Goal: Task Accomplishment & Management: Use online tool/utility

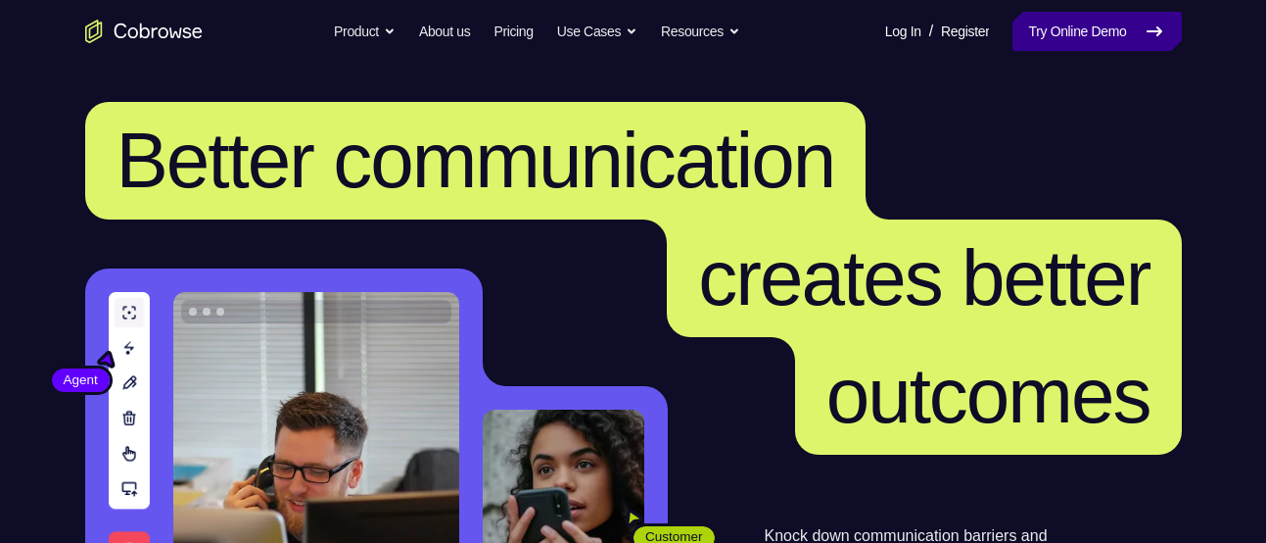
click at [1079, 24] on link "Try Online Demo" at bounding box center [1097, 31] width 168 height 39
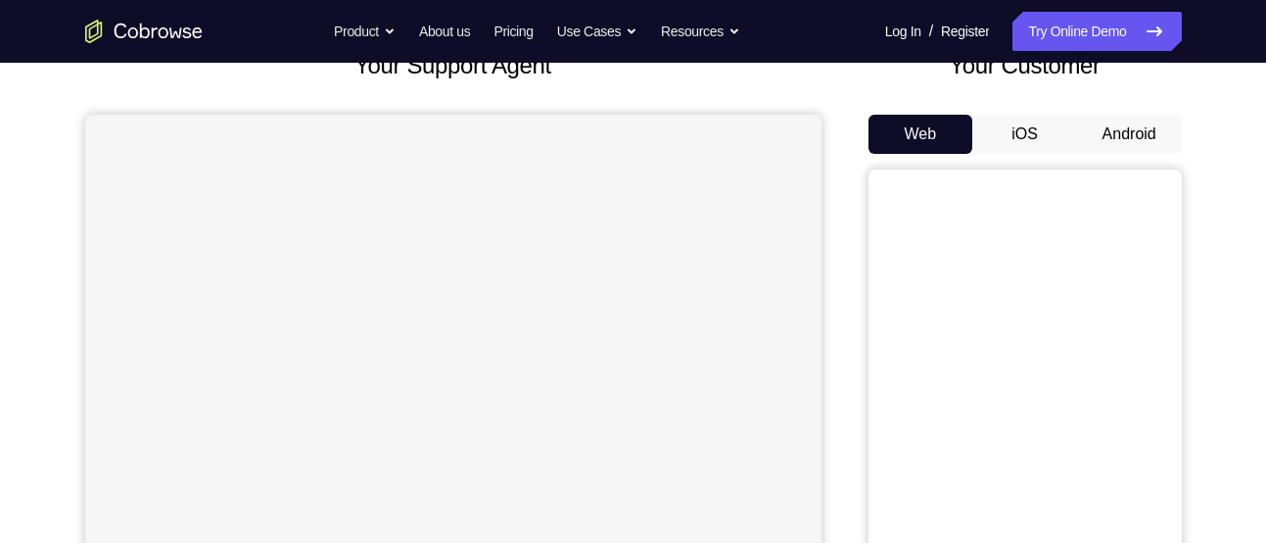
scroll to position [141, 0]
click at [1101, 123] on button "Android" at bounding box center [1129, 133] width 105 height 39
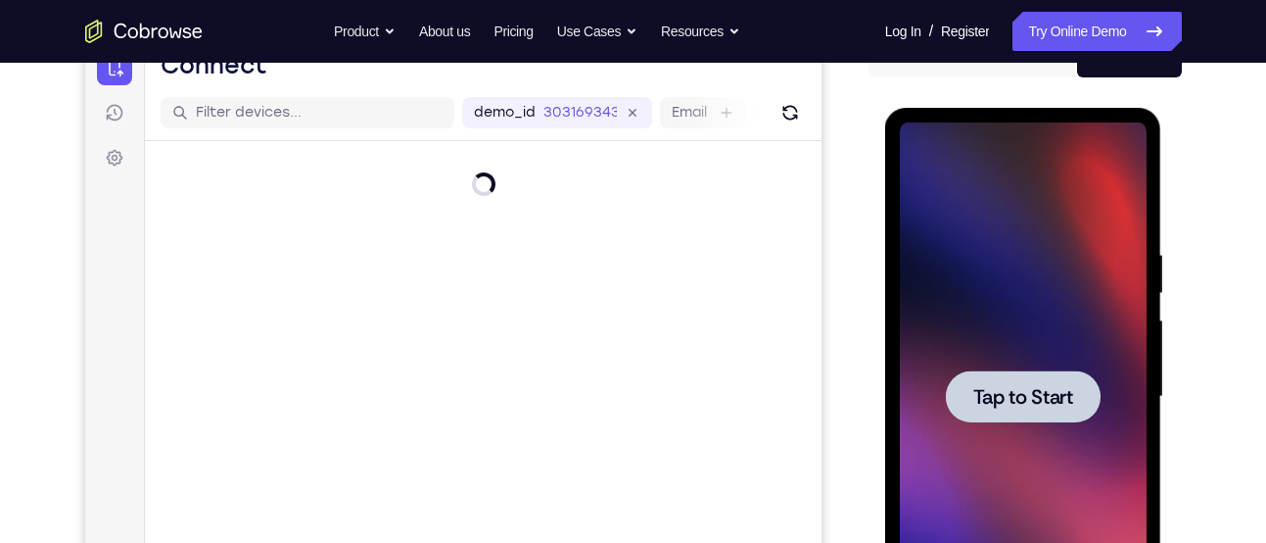
scroll to position [0, 0]
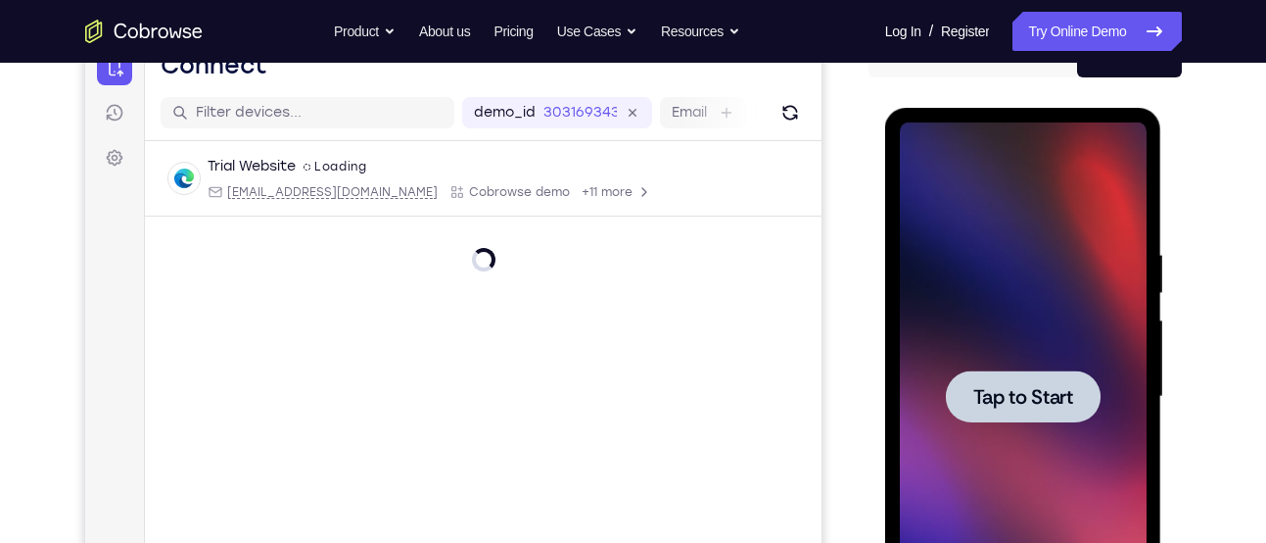
click at [1027, 380] on div at bounding box center [1023, 396] width 155 height 52
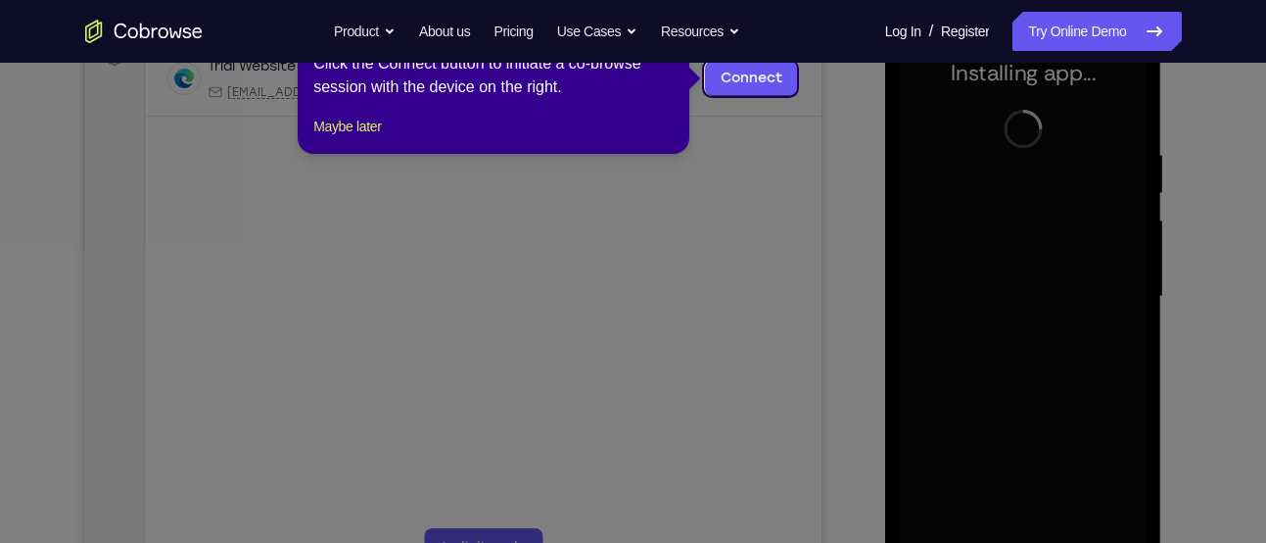
scroll to position [317, 0]
click at [326, 137] on button "Maybe later" at bounding box center [347, 126] width 68 height 24
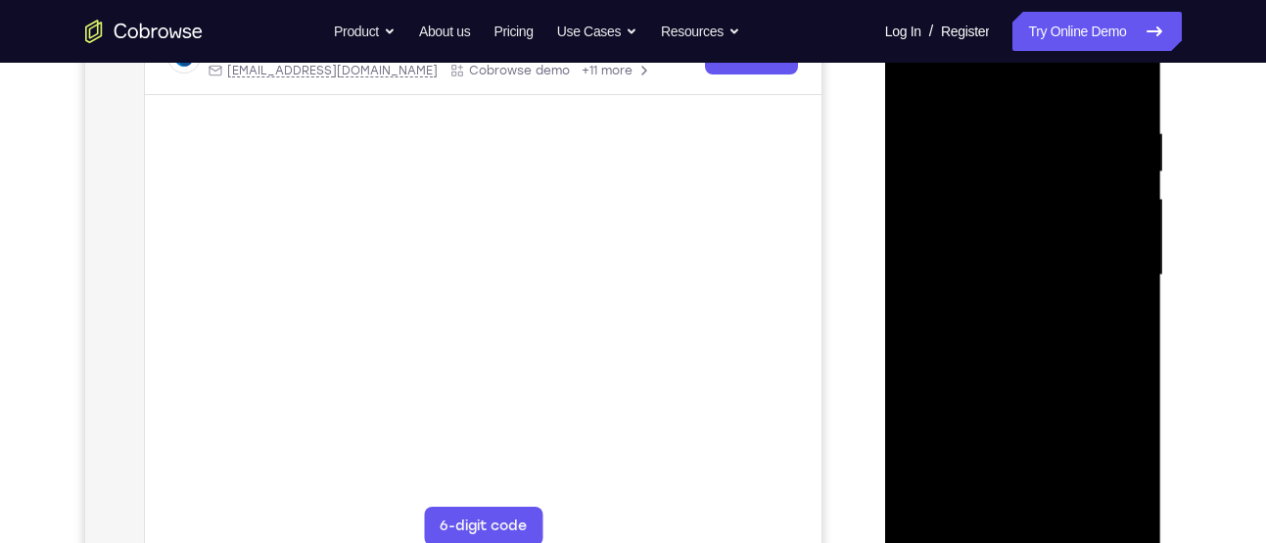
scroll to position [372, 0]
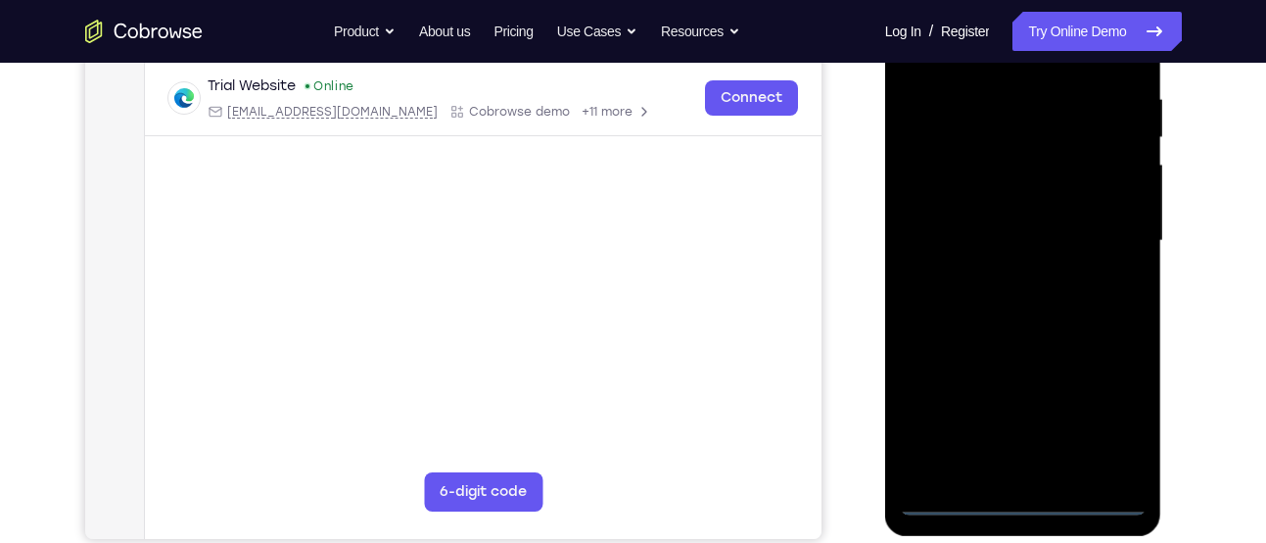
click at [1023, 497] on div at bounding box center [1023, 241] width 247 height 548
click at [1112, 415] on div at bounding box center [1023, 241] width 247 height 548
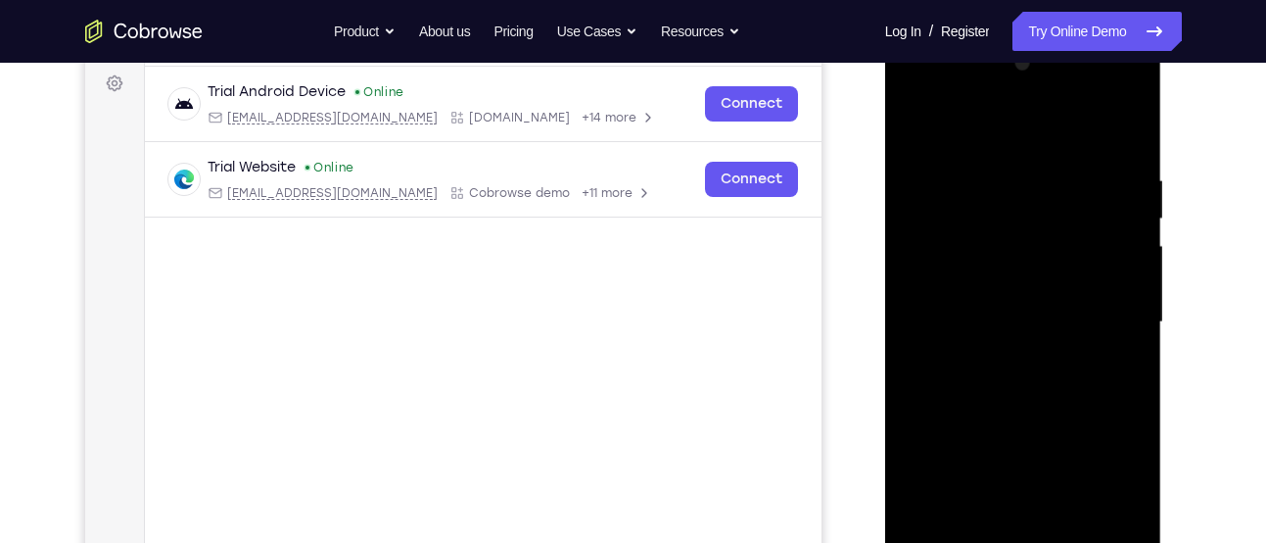
scroll to position [281, 0]
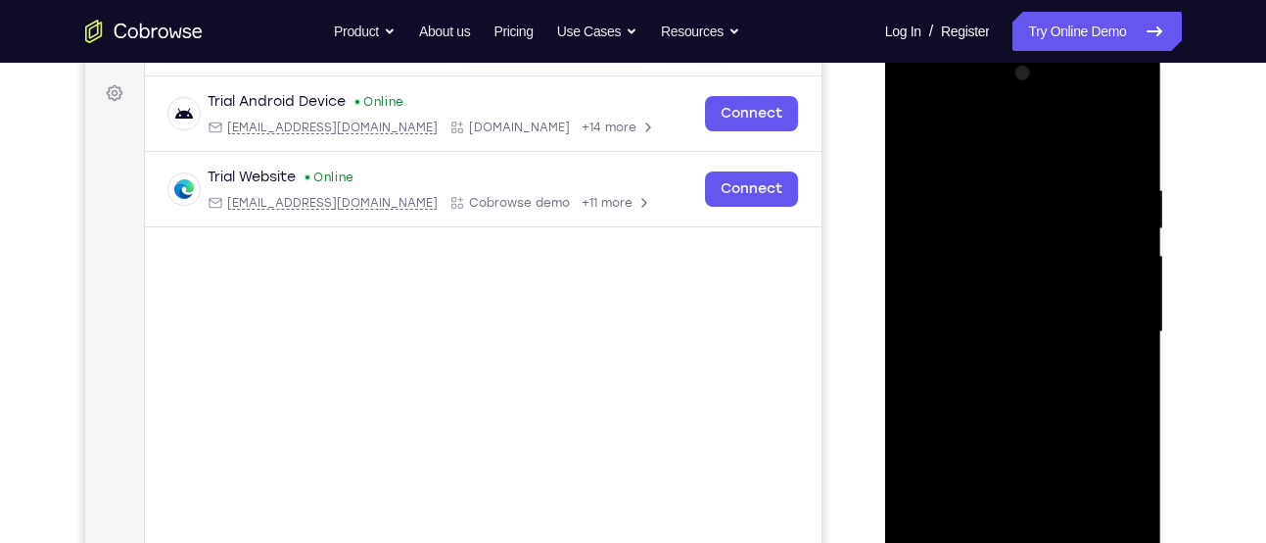
click at [1000, 132] on div at bounding box center [1023, 332] width 247 height 548
click at [939, 274] on div at bounding box center [1023, 332] width 247 height 548
click at [969, 326] on div at bounding box center [1023, 332] width 247 height 548
click at [959, 300] on div at bounding box center [1023, 332] width 247 height 548
click at [986, 346] on div at bounding box center [1023, 332] width 247 height 548
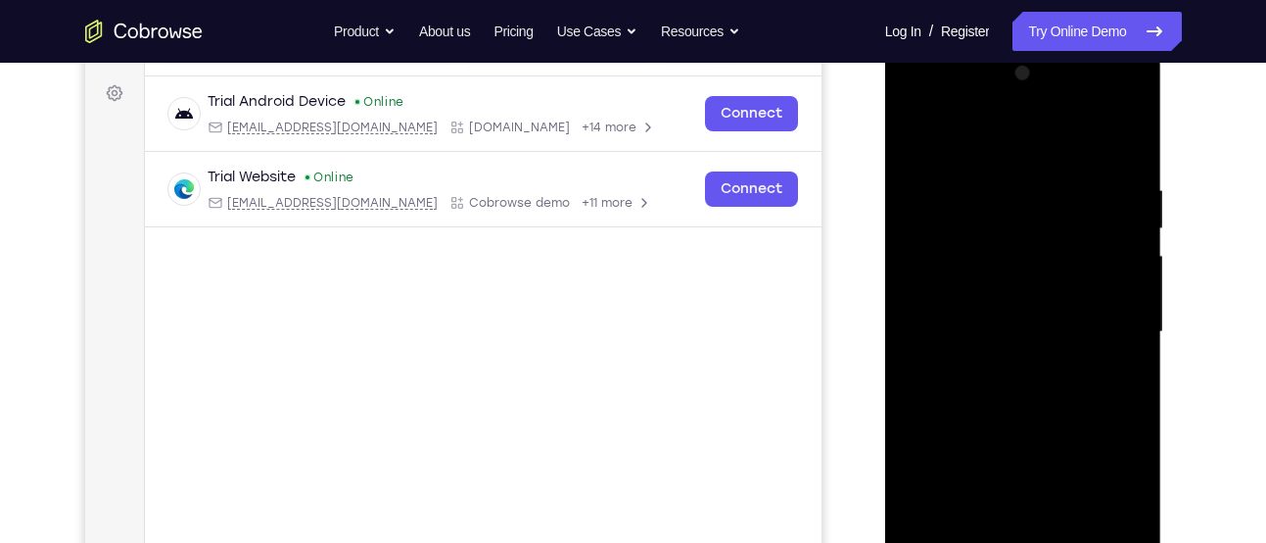
click at [1105, 137] on div at bounding box center [1023, 332] width 247 height 548
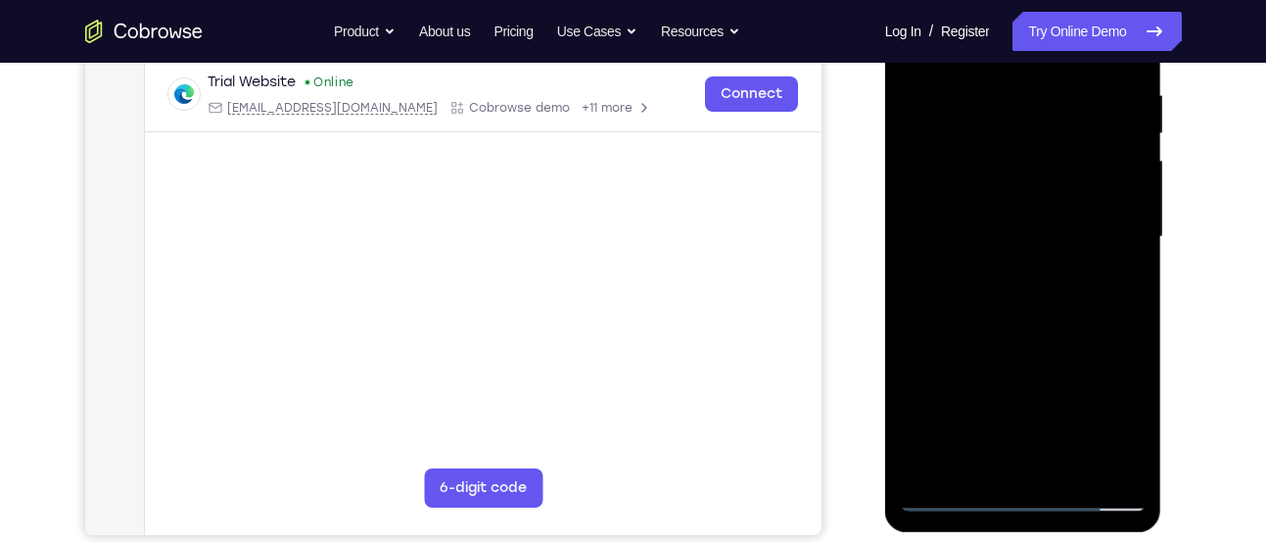
scroll to position [381, 0]
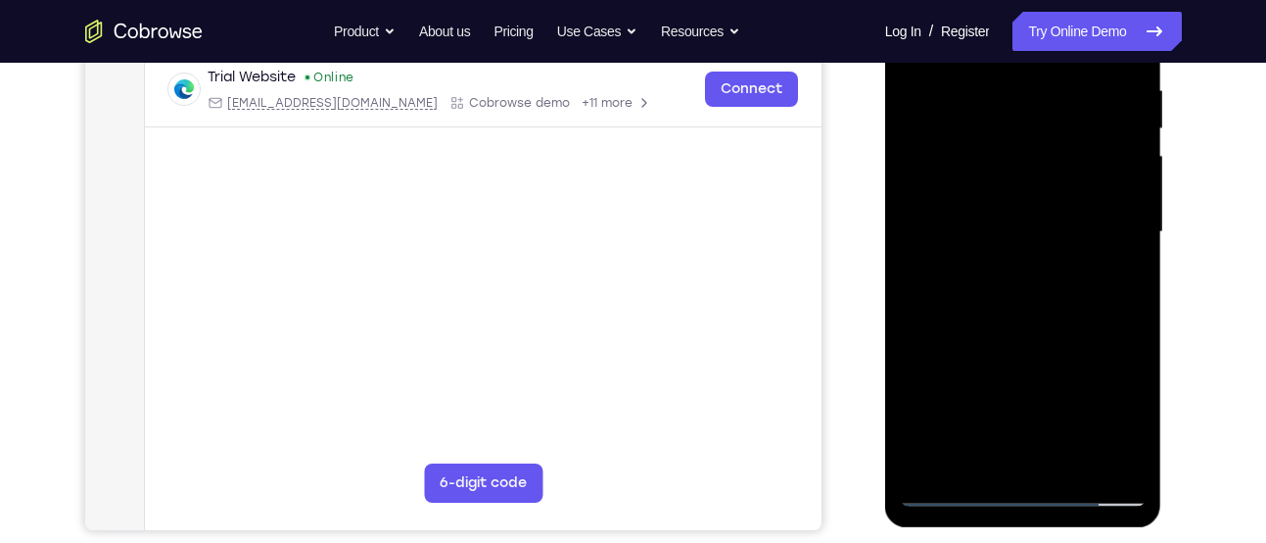
click at [1018, 462] on div at bounding box center [1023, 232] width 247 height 548
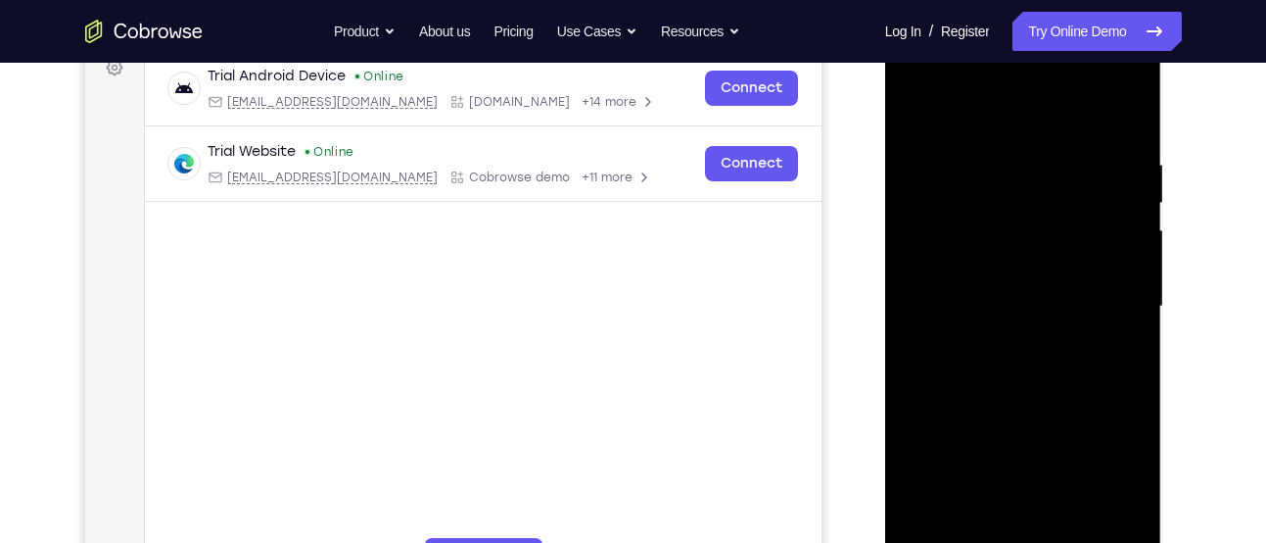
scroll to position [306, 0]
click at [1004, 255] on div at bounding box center [1023, 307] width 247 height 548
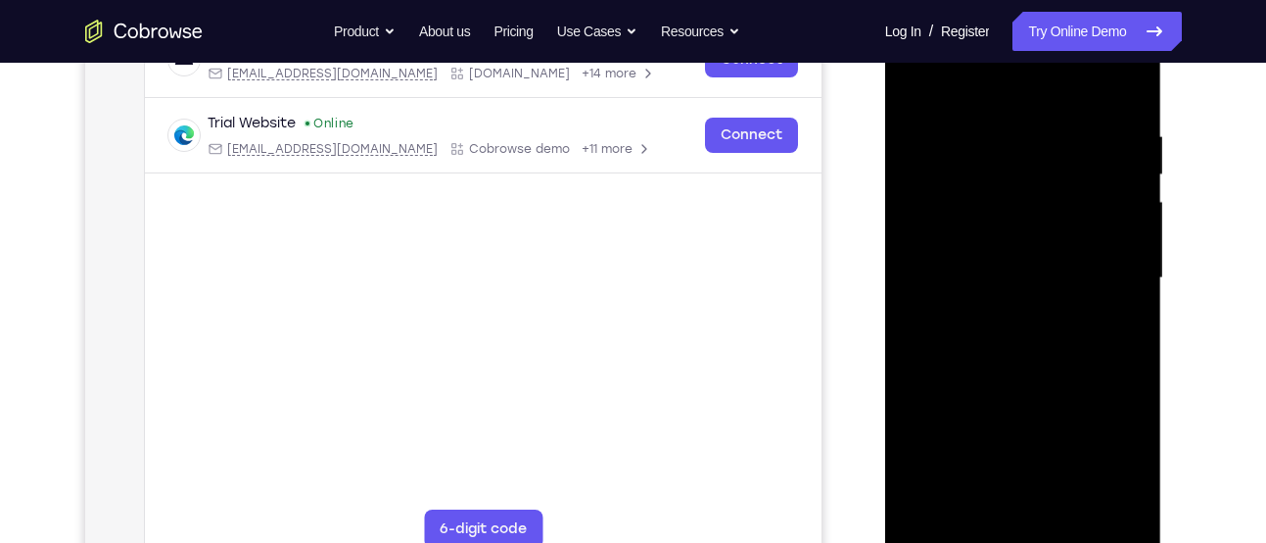
scroll to position [336, 0]
click at [1094, 499] on div at bounding box center [1023, 277] width 247 height 548
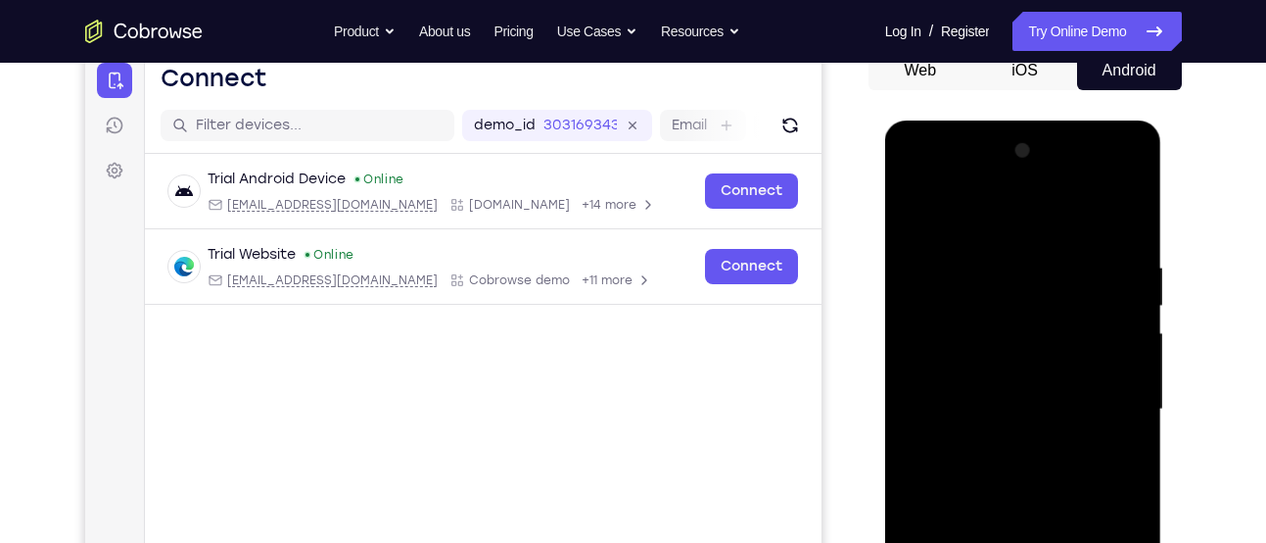
click at [1134, 222] on div at bounding box center [1023, 409] width 247 height 548
click at [1092, 232] on div at bounding box center [1023, 409] width 247 height 548
click at [915, 236] on div at bounding box center [1023, 409] width 247 height 548
click at [1087, 224] on div at bounding box center [1023, 409] width 247 height 548
click at [997, 354] on div at bounding box center [1023, 409] width 247 height 548
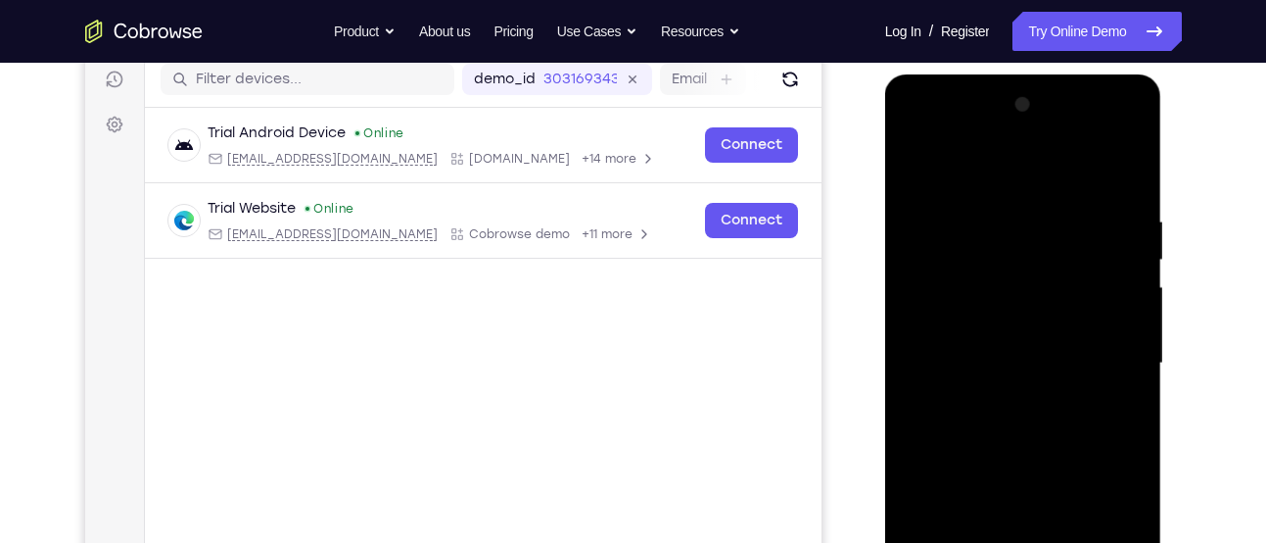
scroll to position [249, 0]
click at [978, 274] on div at bounding box center [1023, 364] width 247 height 548
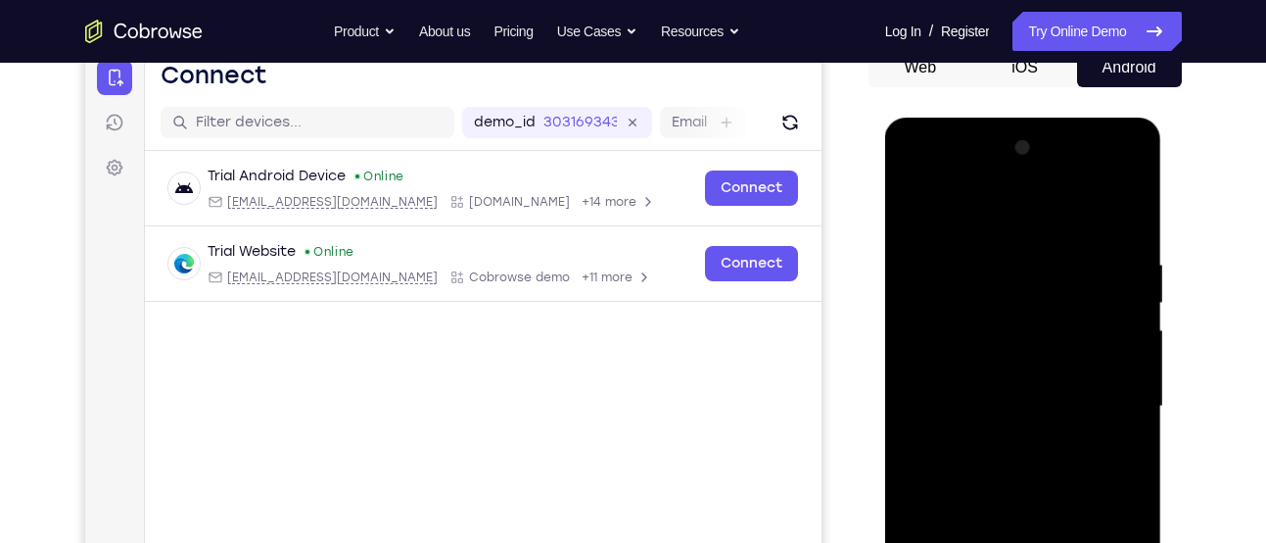
scroll to position [205, 0]
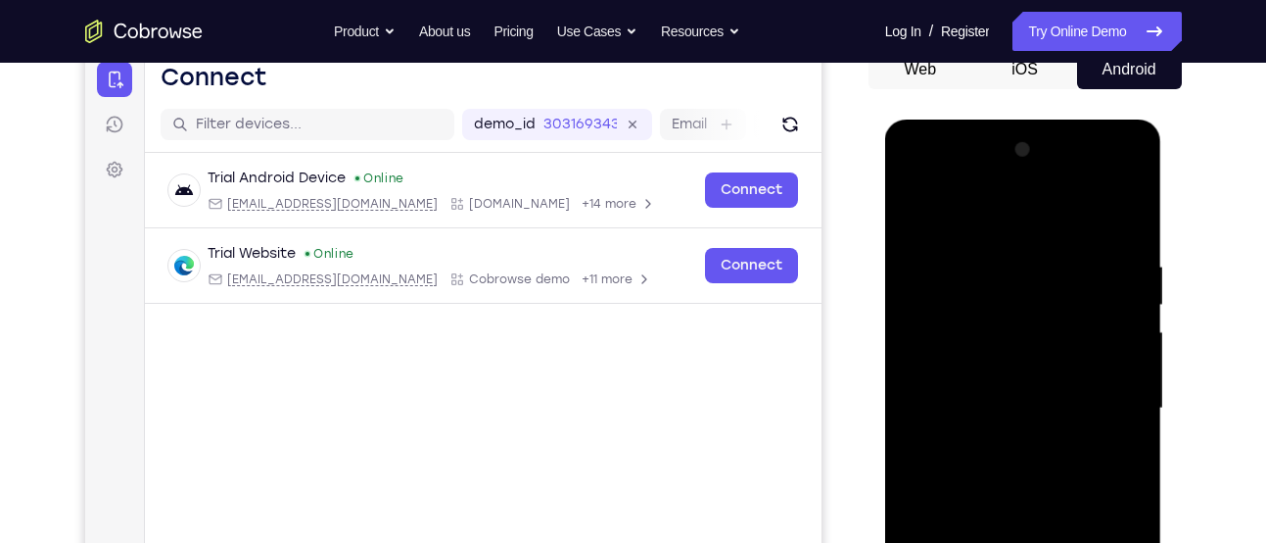
click at [913, 203] on div at bounding box center [1023, 408] width 247 height 548
click at [1128, 173] on div at bounding box center [1023, 408] width 247 height 548
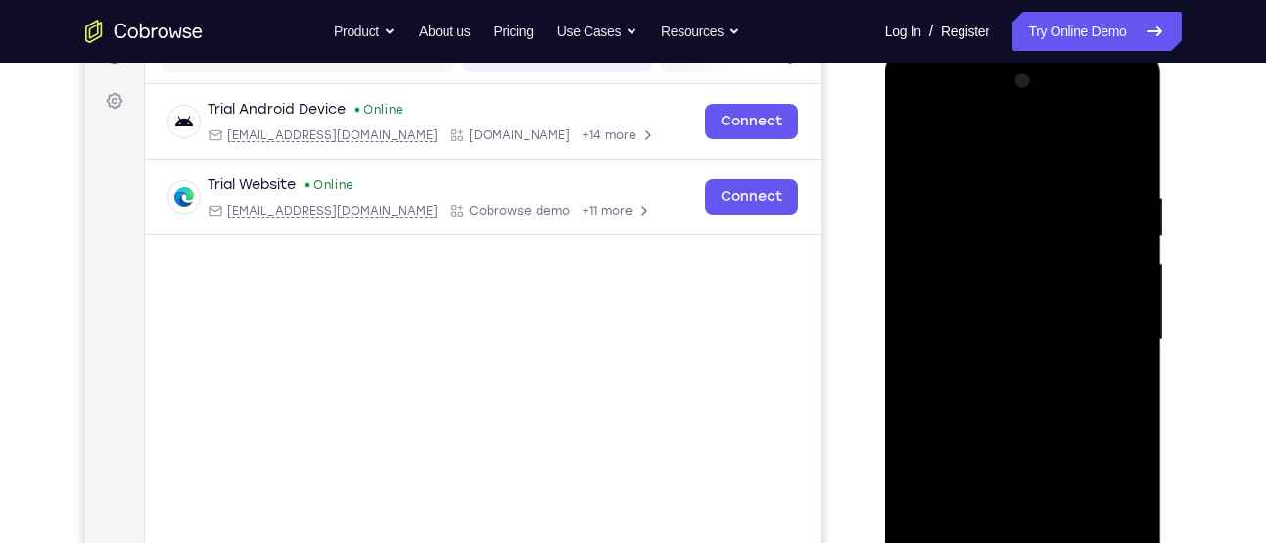
scroll to position [280, 0]
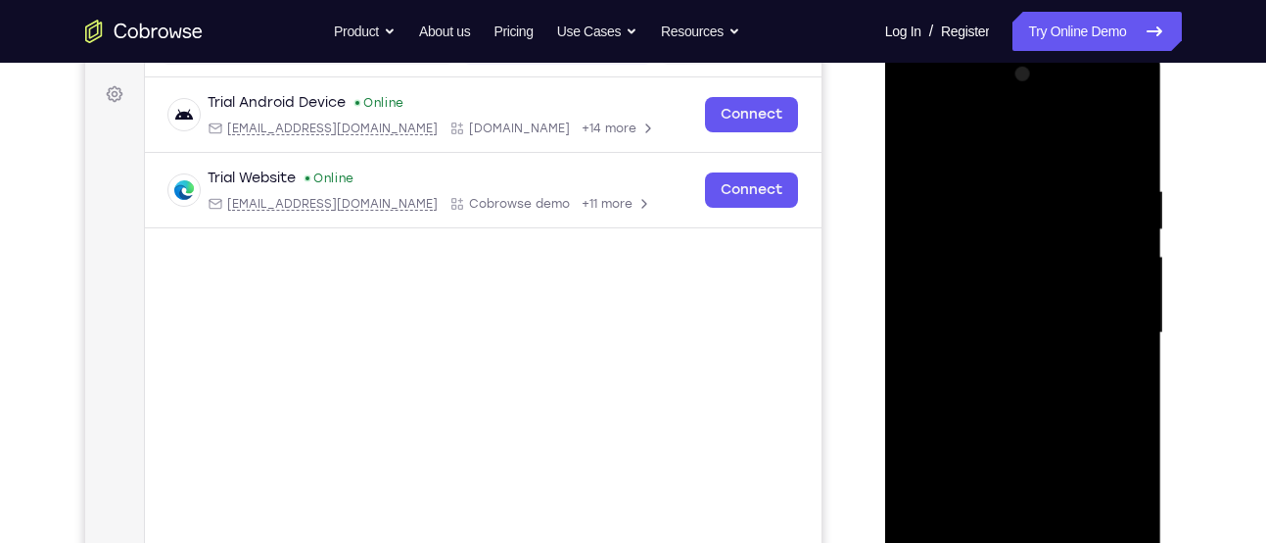
click at [1054, 472] on div at bounding box center [1023, 333] width 247 height 548
click at [1051, 358] on div at bounding box center [1023, 333] width 247 height 548
drag, startPoint x: 999, startPoint y: 128, endPoint x: 1020, endPoint y: 293, distance: 165.9
click at [1020, 293] on div at bounding box center [1023, 333] width 247 height 548
click at [932, 126] on div at bounding box center [1023, 333] width 247 height 548
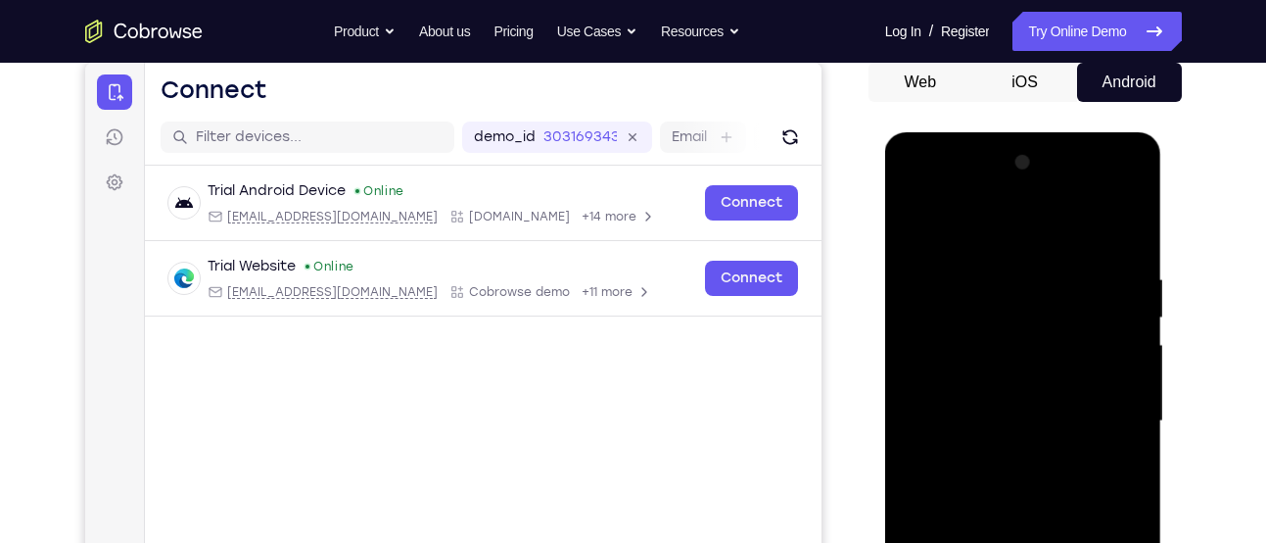
scroll to position [191, 0]
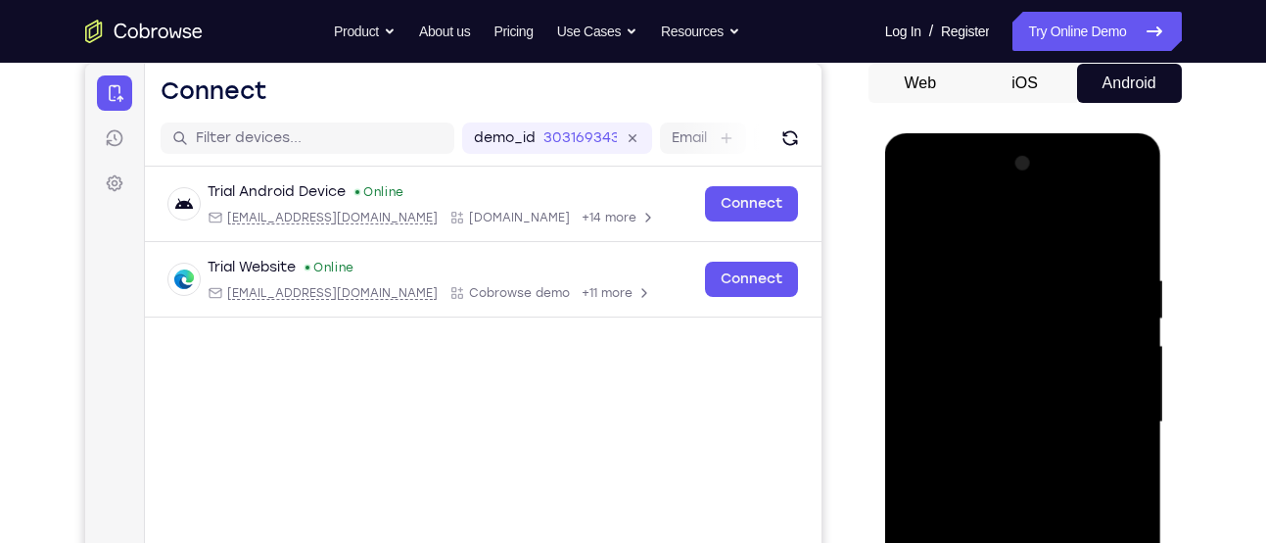
click at [1001, 265] on div at bounding box center [1023, 422] width 247 height 548
click at [1050, 354] on div at bounding box center [1023, 422] width 247 height 548
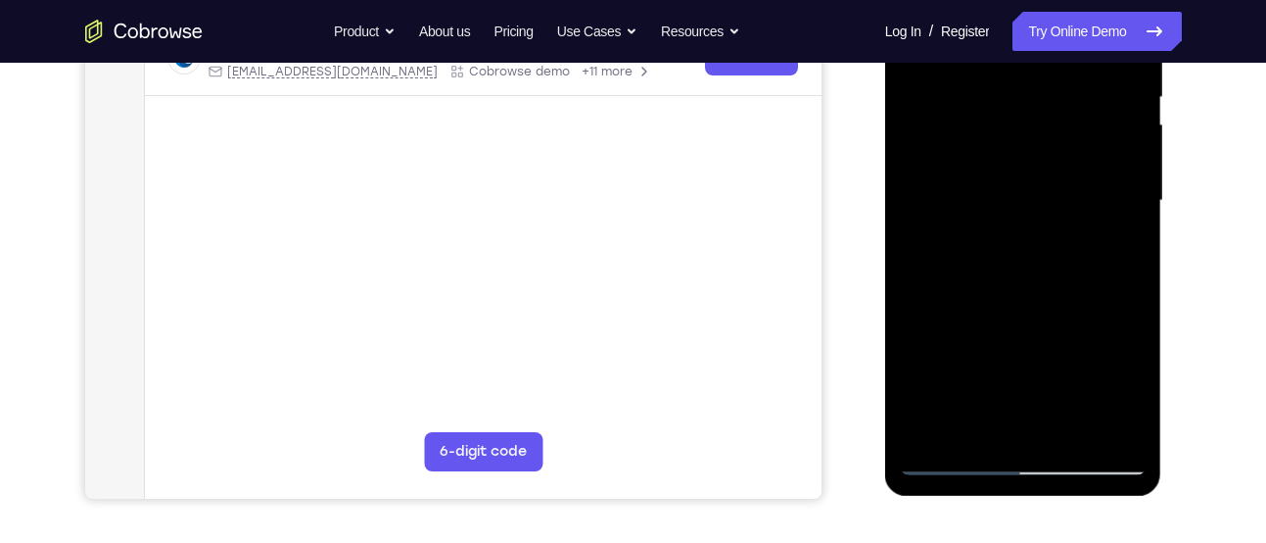
scroll to position [411, 0]
drag, startPoint x: 1050, startPoint y: 134, endPoint x: 1007, endPoint y: 355, distance: 225.5
click at [1007, 355] on div at bounding box center [1023, 202] width 247 height 548
drag, startPoint x: 1065, startPoint y: 334, endPoint x: 1051, endPoint y: 320, distance: 20.1
click at [1051, 320] on div at bounding box center [1023, 202] width 247 height 548
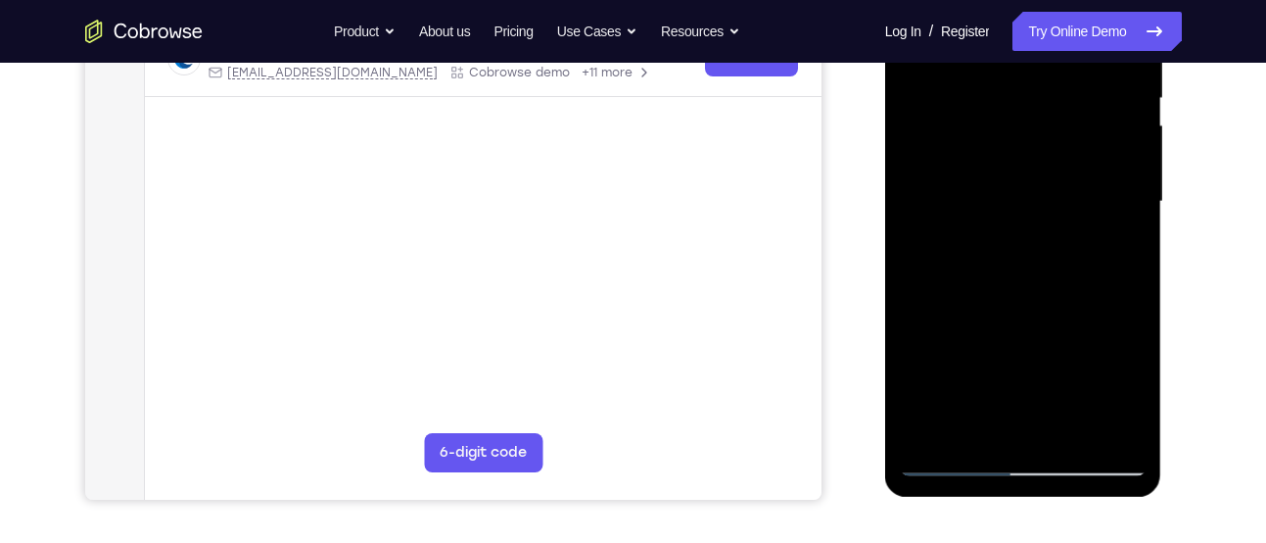
drag, startPoint x: 1051, startPoint y: 320, endPoint x: 1037, endPoint y: 219, distance: 101.8
click at [1037, 219] on div at bounding box center [1023, 202] width 247 height 548
drag, startPoint x: 1057, startPoint y: 357, endPoint x: 1039, endPoint y: -25, distance: 383.3
click at [1039, 0] on div at bounding box center [1023, 202] width 247 height 548
drag, startPoint x: 1071, startPoint y: 347, endPoint x: 978, endPoint y: 343, distance: 93.1
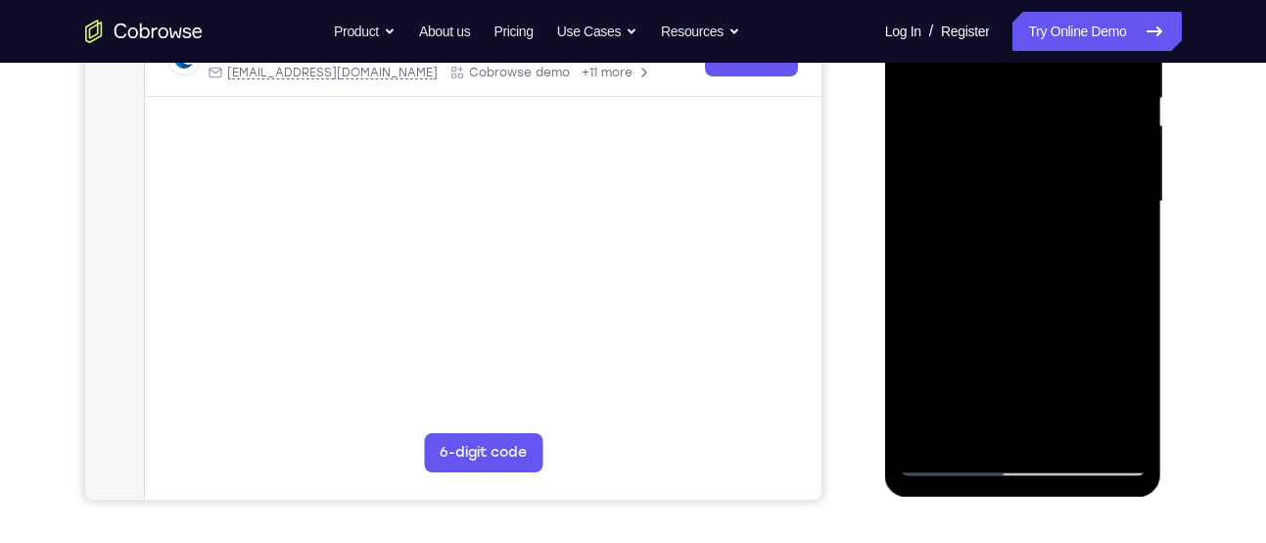
click at [978, 343] on div at bounding box center [1023, 202] width 247 height 548
click at [982, 438] on div at bounding box center [1023, 202] width 247 height 548
click at [953, 458] on div at bounding box center [1023, 202] width 247 height 548
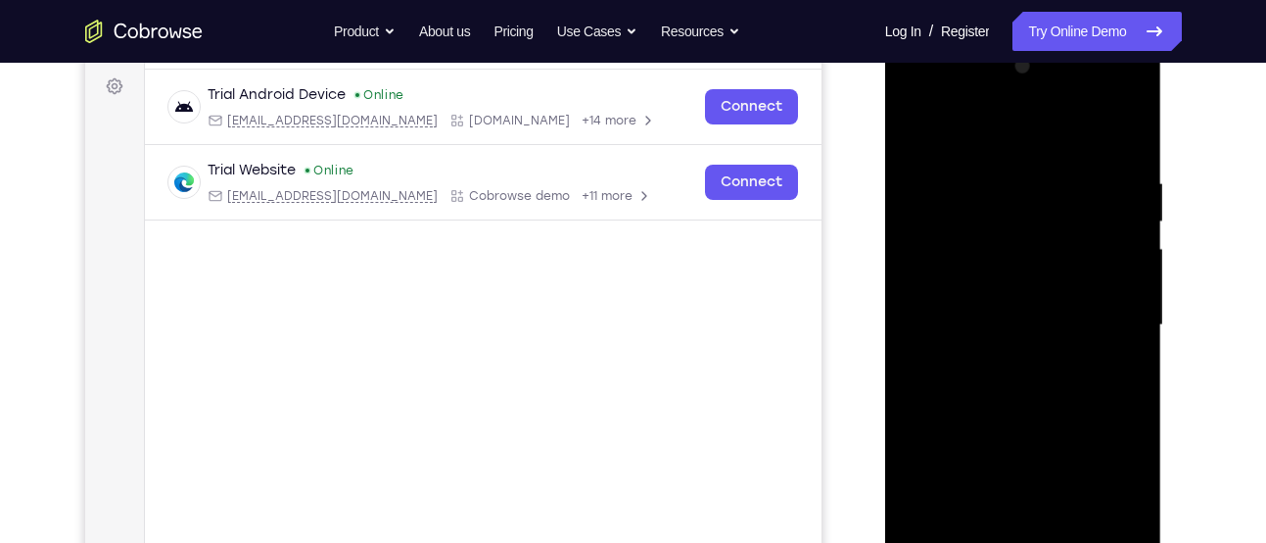
scroll to position [287, 0]
click at [991, 213] on div at bounding box center [1023, 326] width 247 height 548
click at [1130, 97] on div at bounding box center [1023, 326] width 247 height 548
click at [1037, 468] on div at bounding box center [1023, 326] width 247 height 548
click at [1011, 379] on div at bounding box center [1023, 326] width 247 height 548
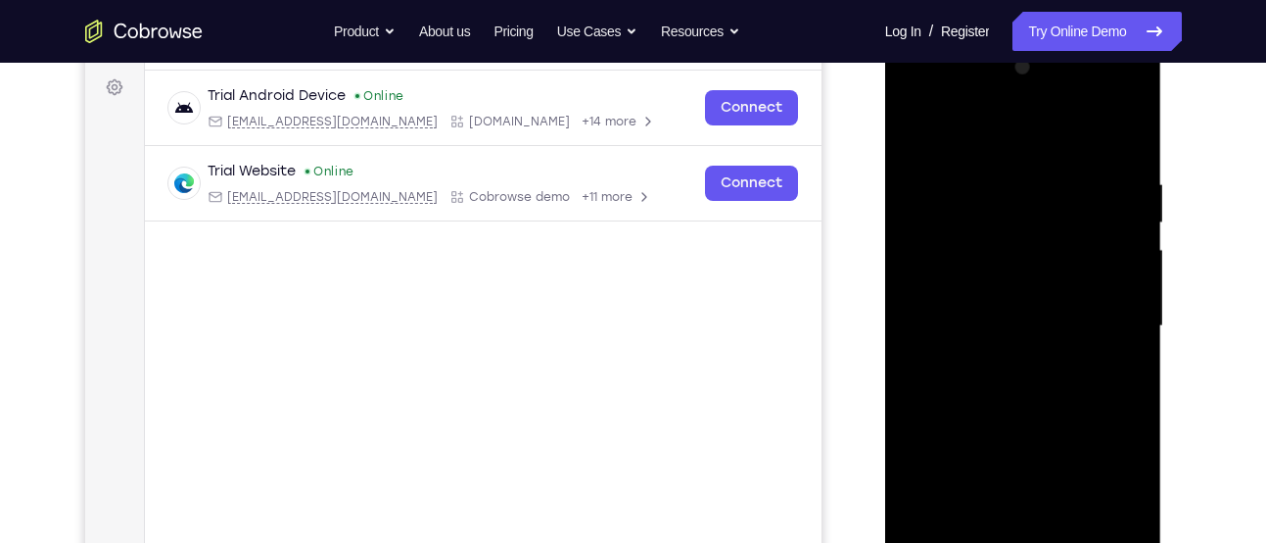
click at [1080, 365] on div at bounding box center [1023, 326] width 247 height 548
click at [1033, 390] on div at bounding box center [1023, 326] width 247 height 548
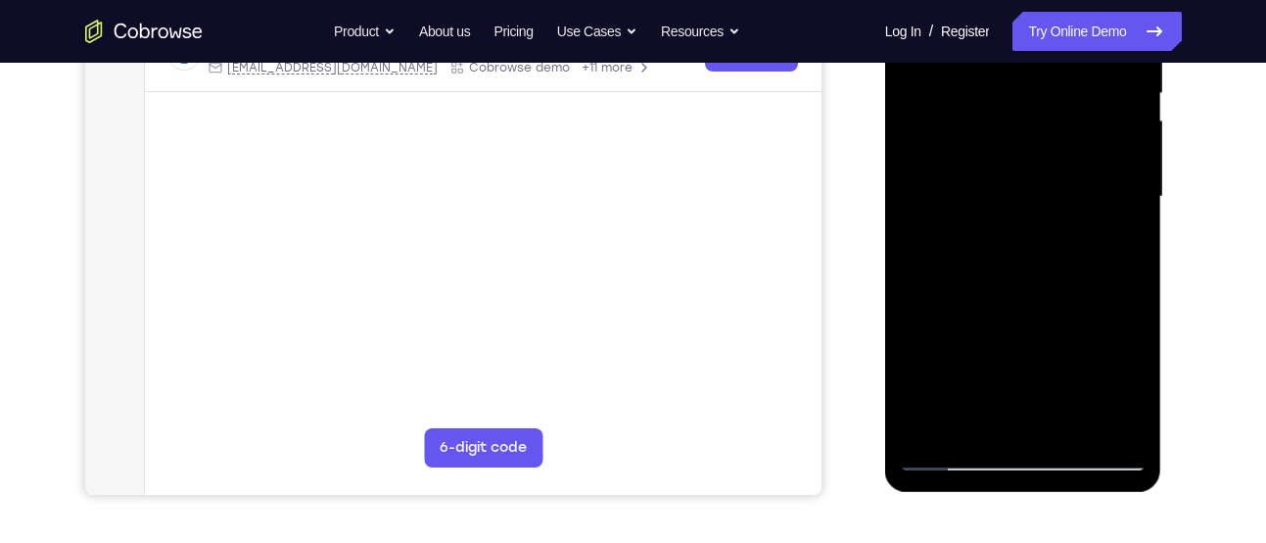
scroll to position [417, 0]
click at [931, 304] on div at bounding box center [1023, 196] width 247 height 548
click at [932, 304] on div at bounding box center [1023, 196] width 247 height 548
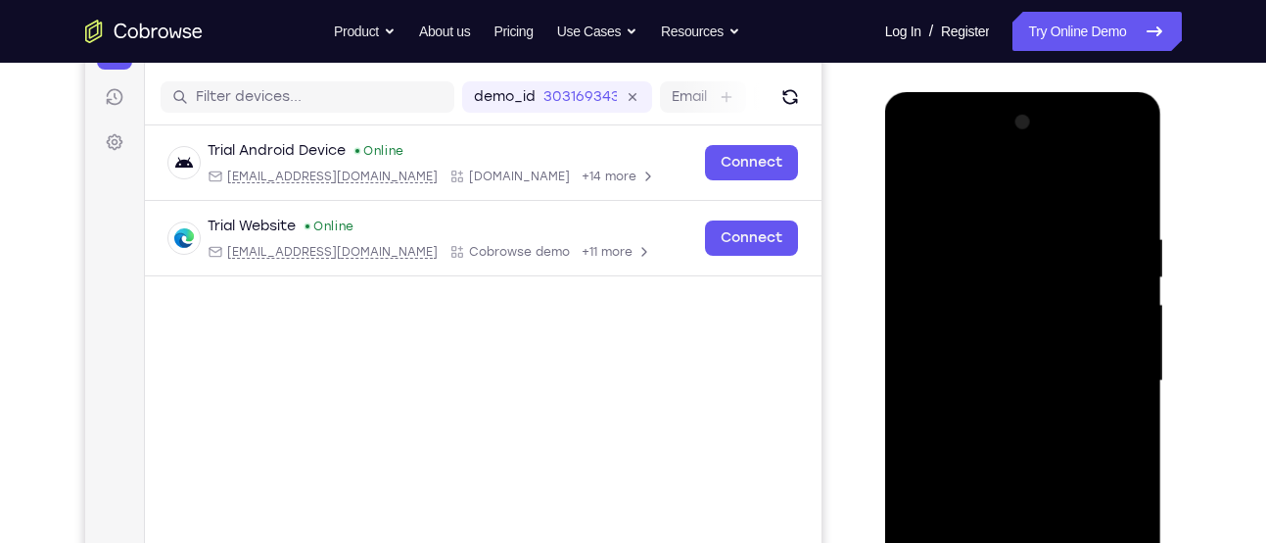
scroll to position [185, 0]
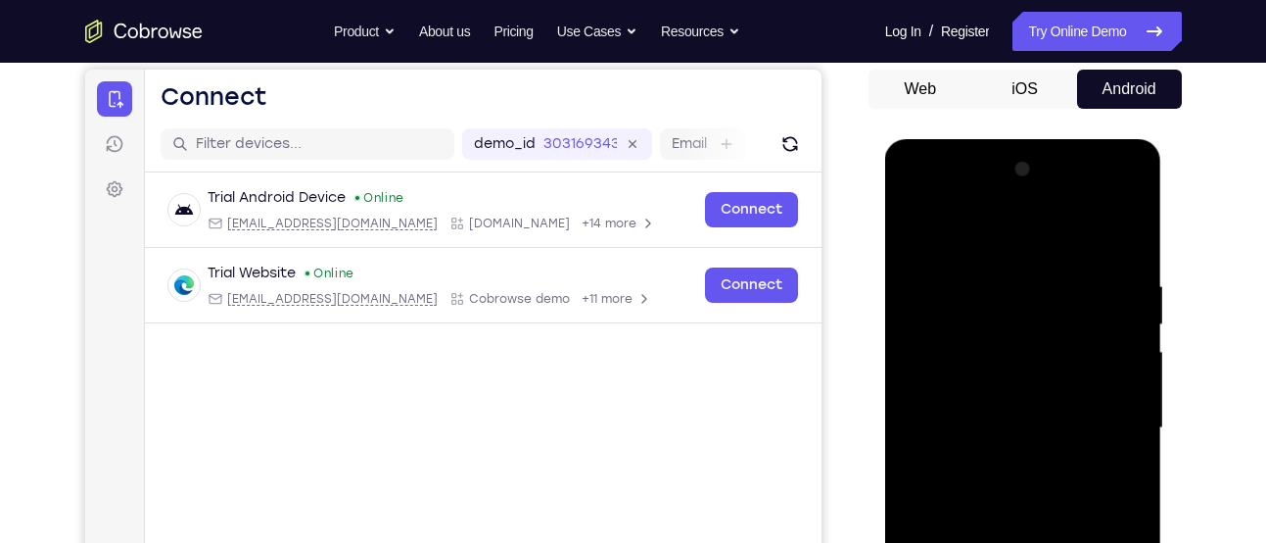
click at [933, 222] on div at bounding box center [1023, 428] width 247 height 548
click at [947, 247] on div at bounding box center [1023, 428] width 247 height 548
click at [984, 315] on div at bounding box center [1023, 428] width 247 height 548
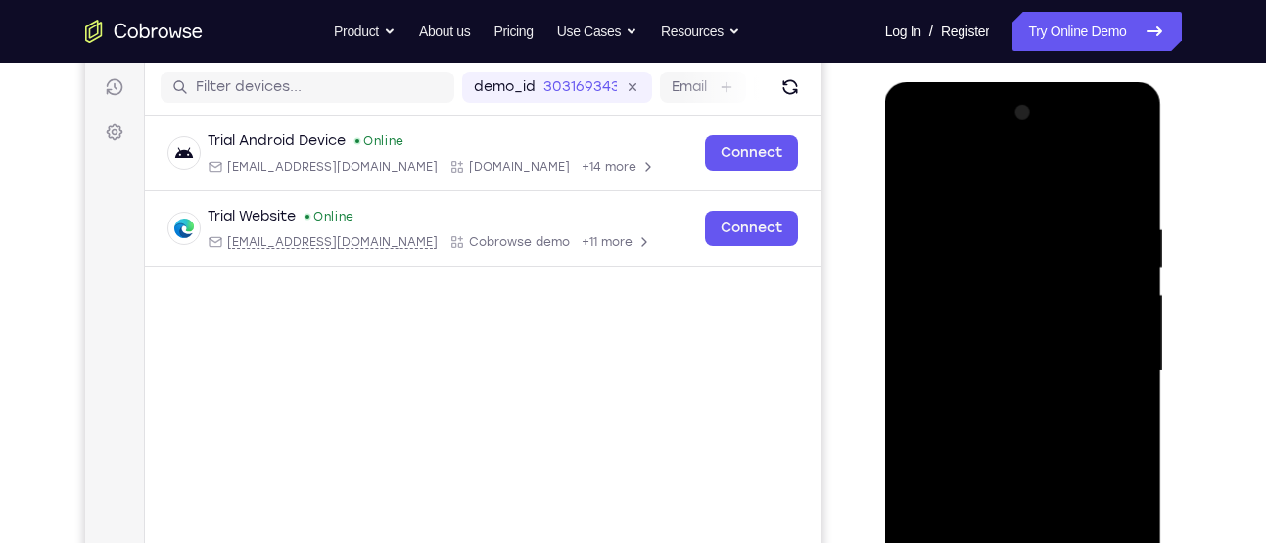
scroll to position [262, 0]
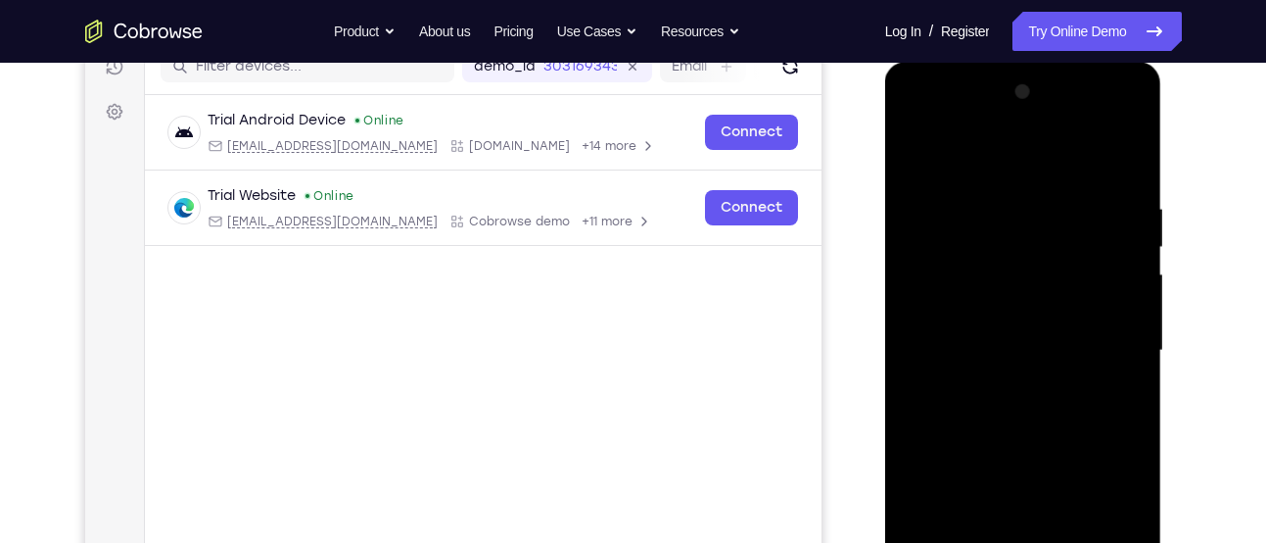
click at [949, 406] on div at bounding box center [1023, 350] width 247 height 548
click at [943, 406] on div at bounding box center [1023, 350] width 247 height 548
click at [950, 405] on div at bounding box center [1023, 350] width 247 height 548
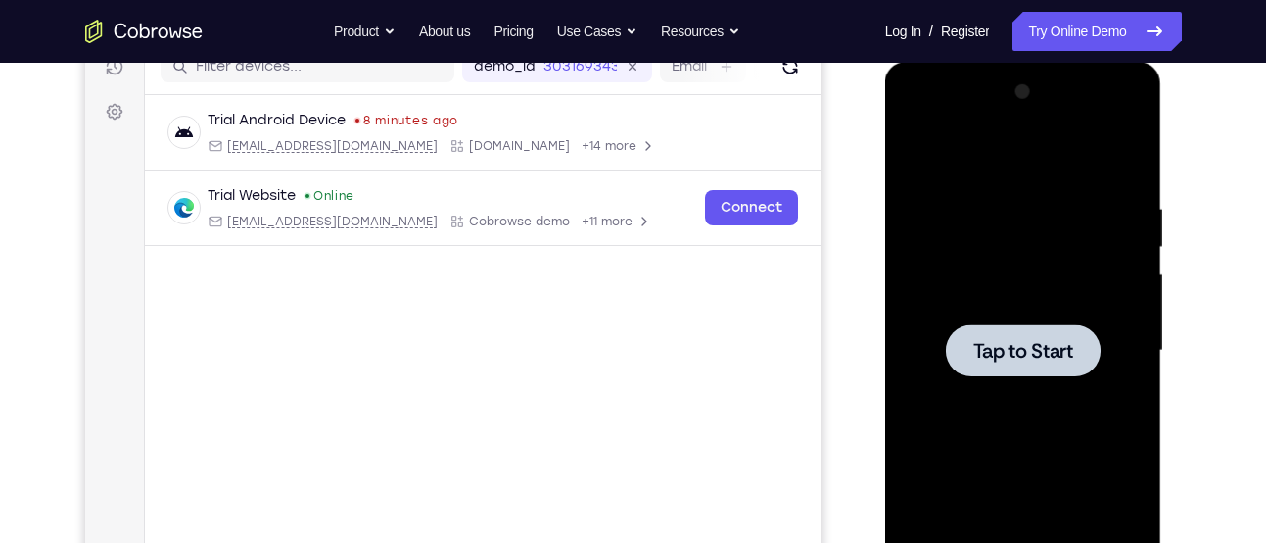
click at [981, 309] on div at bounding box center [1023, 350] width 247 height 548
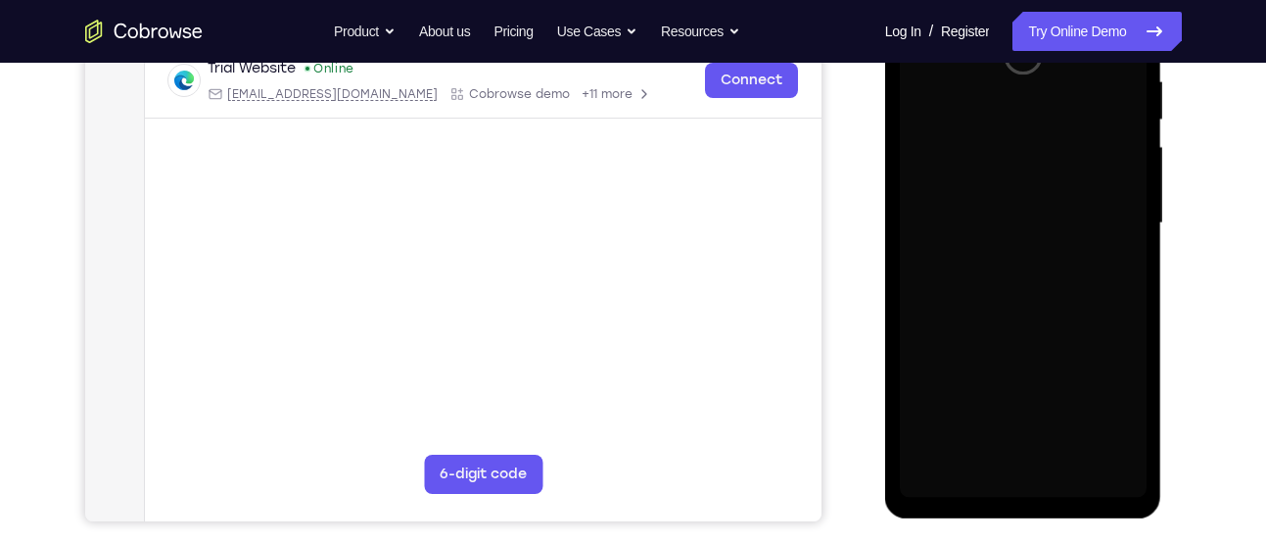
scroll to position [391, 0]
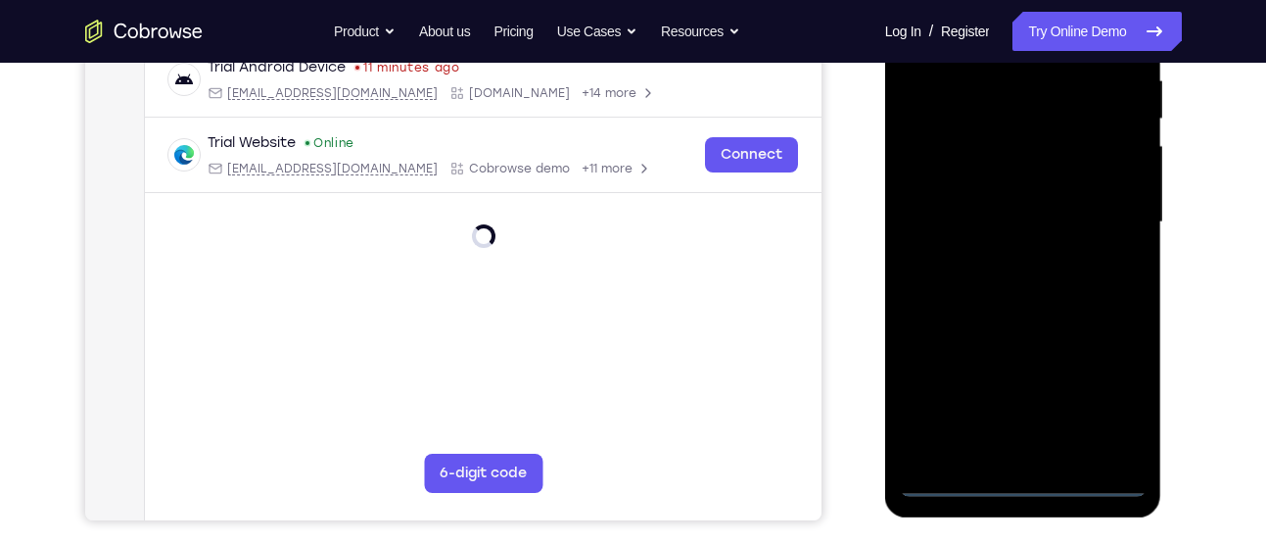
click at [1019, 473] on div at bounding box center [1023, 222] width 247 height 548
click at [1026, 476] on div at bounding box center [1023, 222] width 247 height 548
click at [1109, 398] on div at bounding box center [1023, 222] width 247 height 548
click at [1108, 394] on div at bounding box center [1023, 222] width 247 height 548
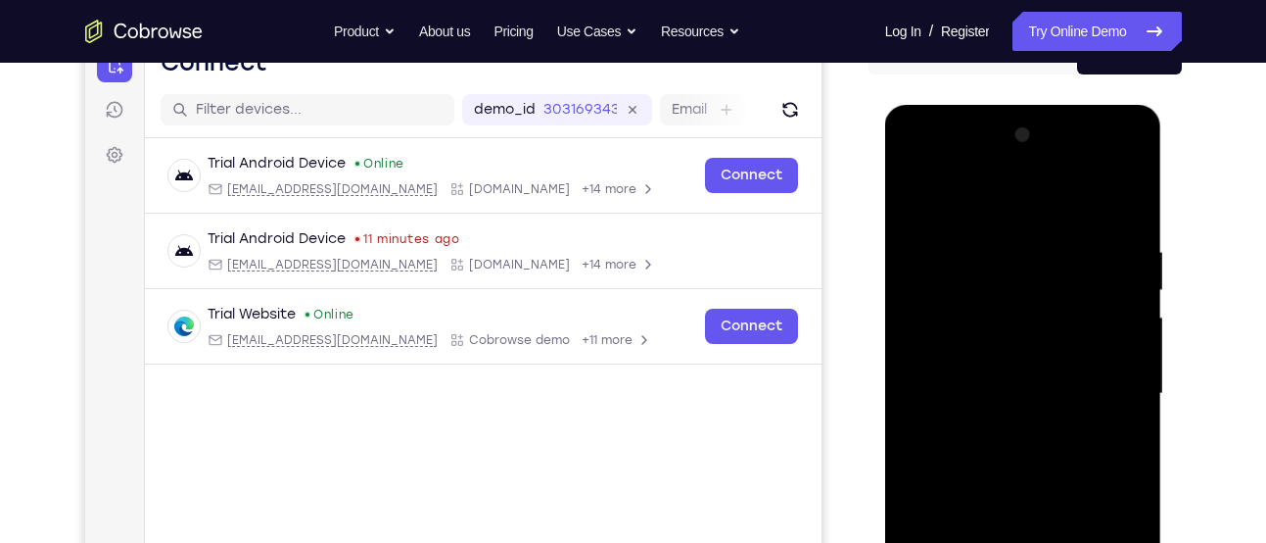
scroll to position [218, 0]
click at [1007, 201] on div at bounding box center [1023, 394] width 247 height 548
click at [1017, 286] on div at bounding box center [1023, 394] width 247 height 548
click at [979, 201] on div at bounding box center [1023, 394] width 247 height 548
click at [934, 315] on div at bounding box center [1023, 394] width 247 height 548
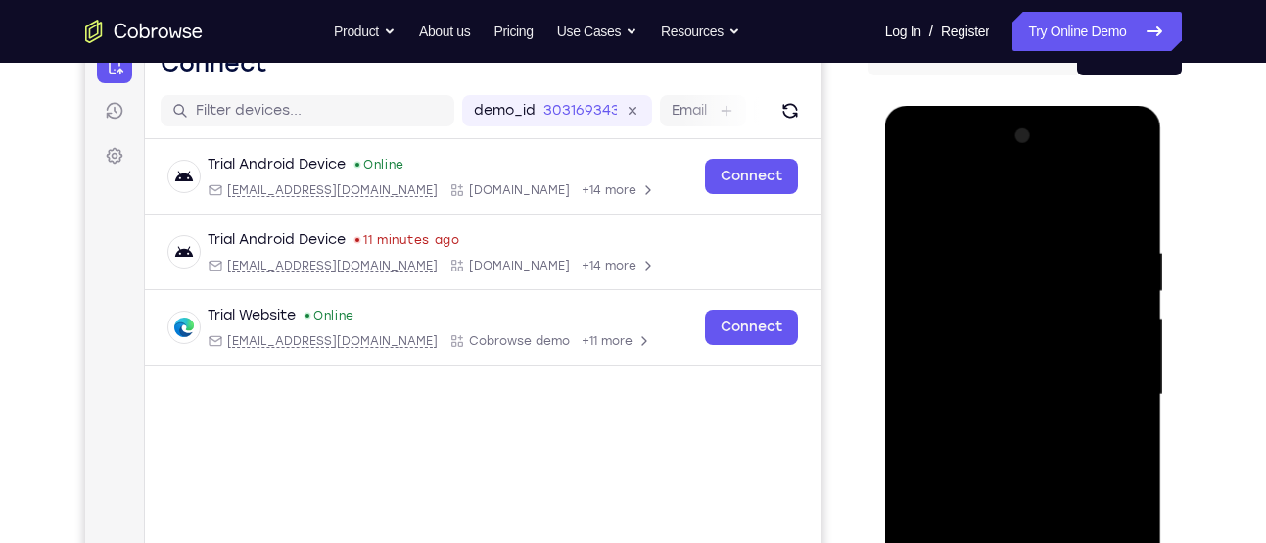
click at [1109, 441] on div at bounding box center [1023, 394] width 247 height 548
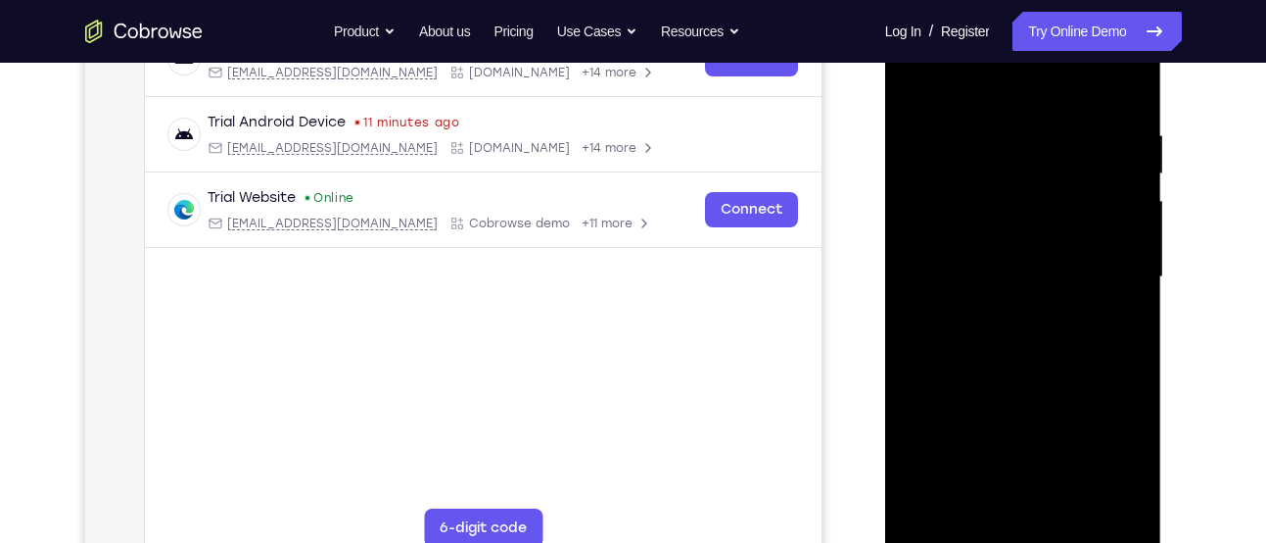
scroll to position [338, 0]
click at [1091, 207] on div at bounding box center [1023, 275] width 247 height 548
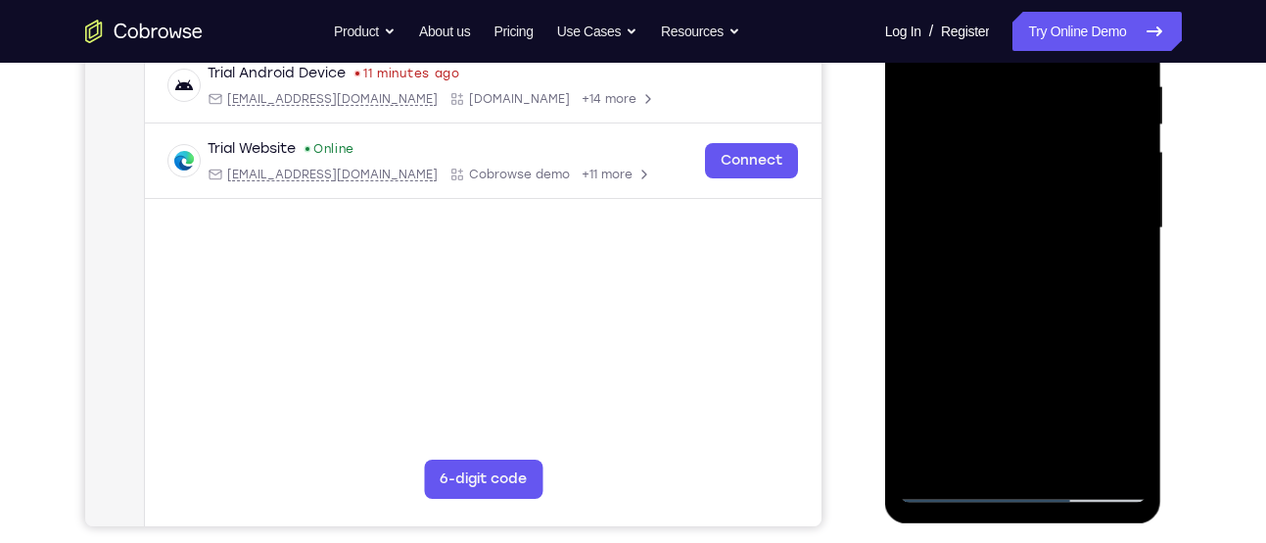
scroll to position [242, 0]
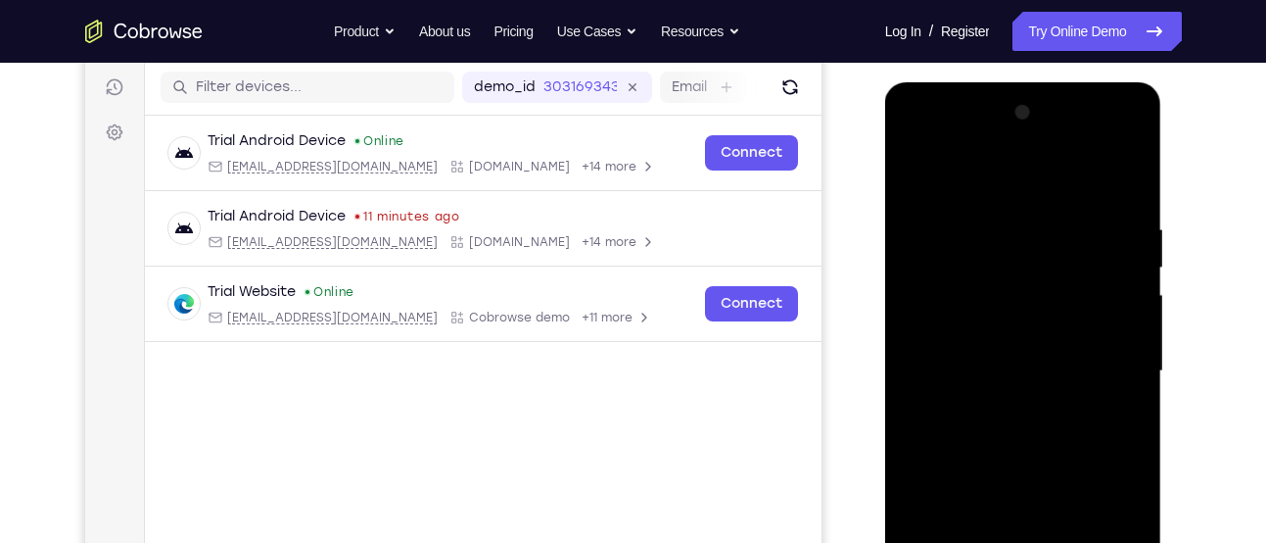
click at [913, 139] on div at bounding box center [1023, 371] width 247 height 548
click at [955, 263] on div at bounding box center [1023, 371] width 247 height 548
click at [973, 174] on div at bounding box center [1023, 371] width 247 height 548
click at [951, 296] on div at bounding box center [1023, 371] width 247 height 548
click at [1106, 406] on div at bounding box center [1023, 371] width 247 height 548
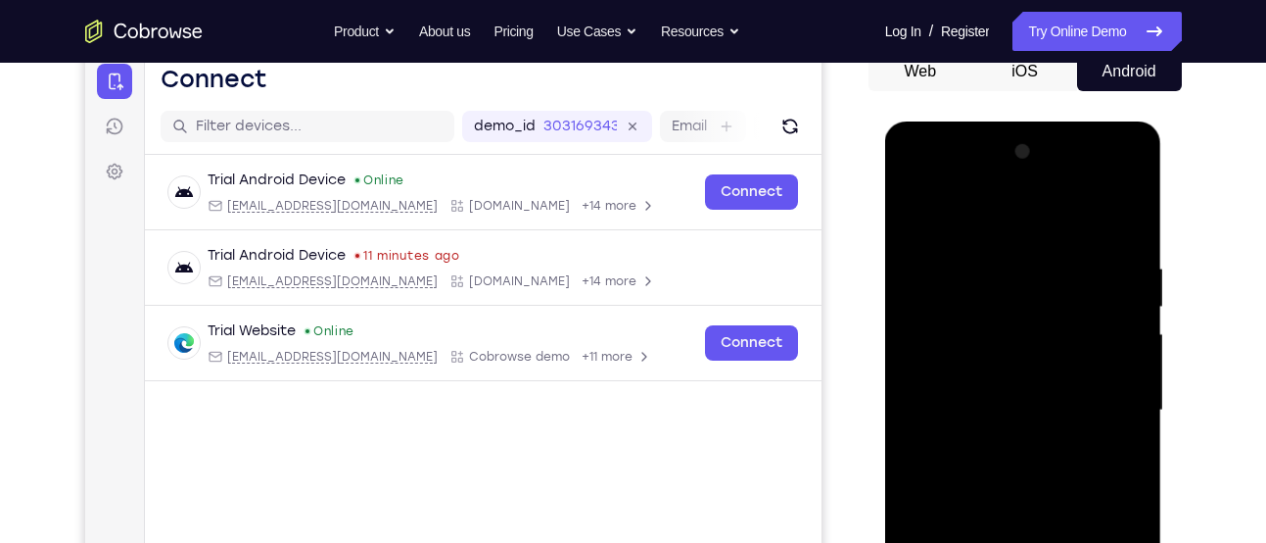
scroll to position [187, 0]
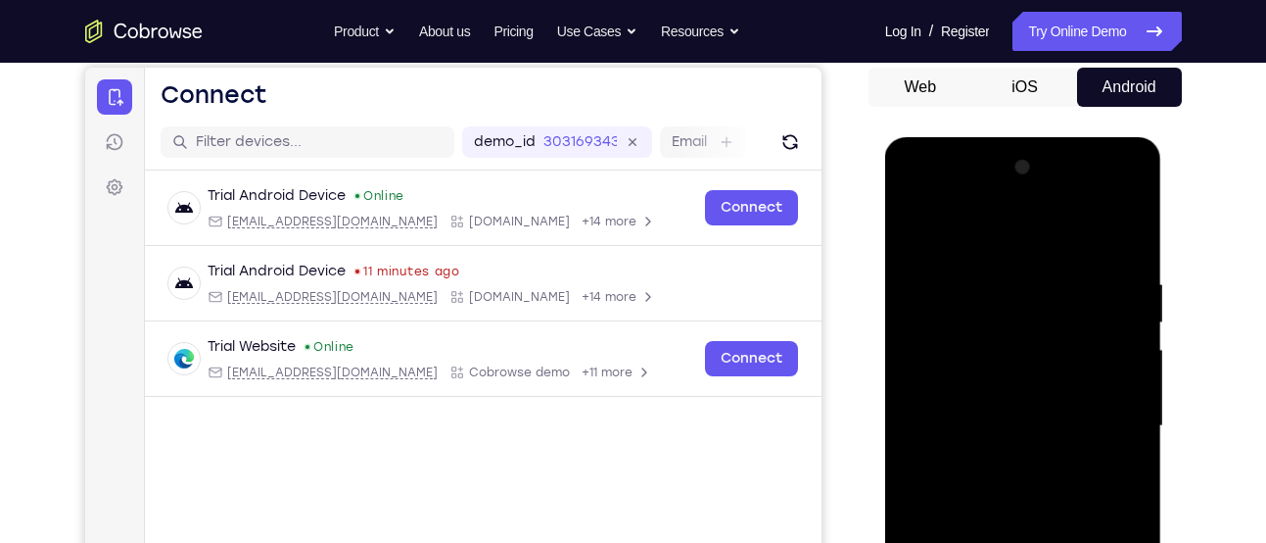
click at [1130, 191] on div at bounding box center [1023, 426] width 247 height 548
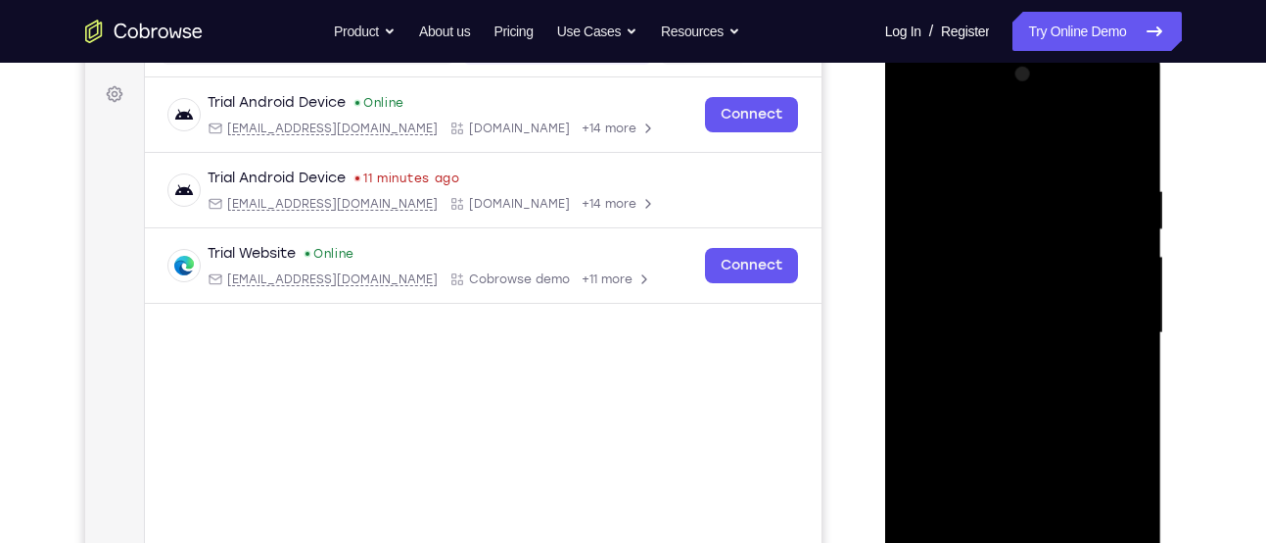
scroll to position [283, 0]
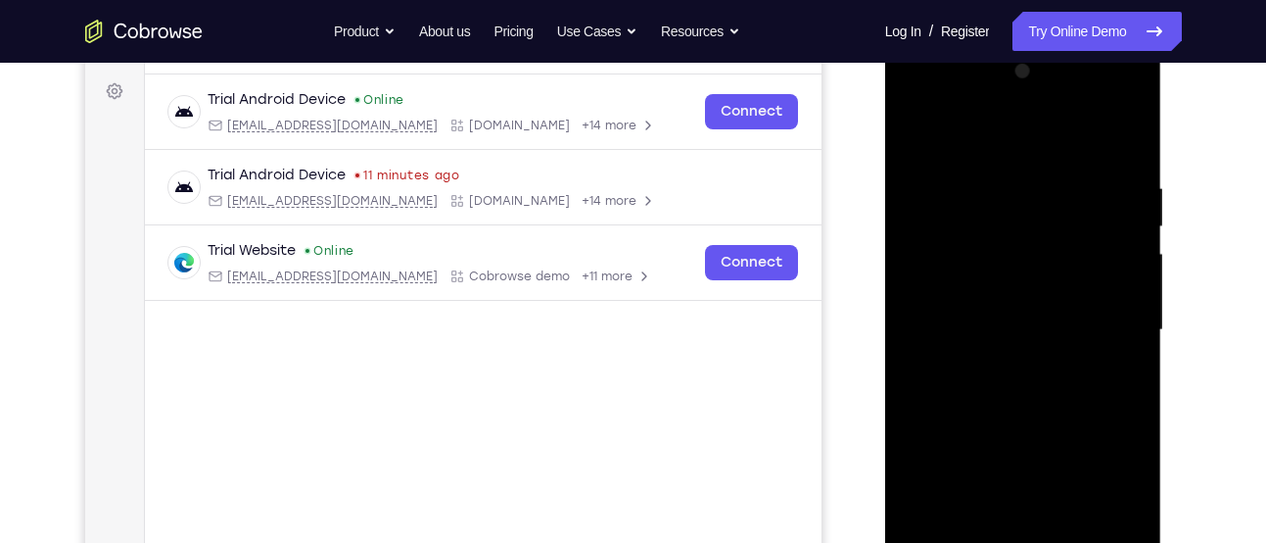
click at [1048, 469] on div at bounding box center [1023, 330] width 247 height 548
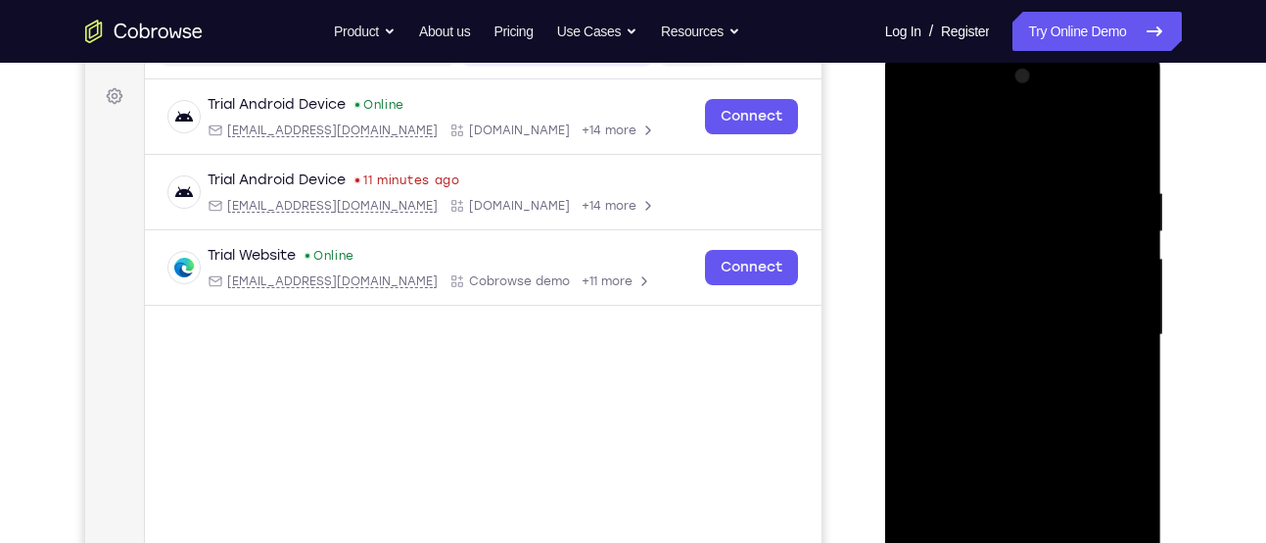
scroll to position [263, 0]
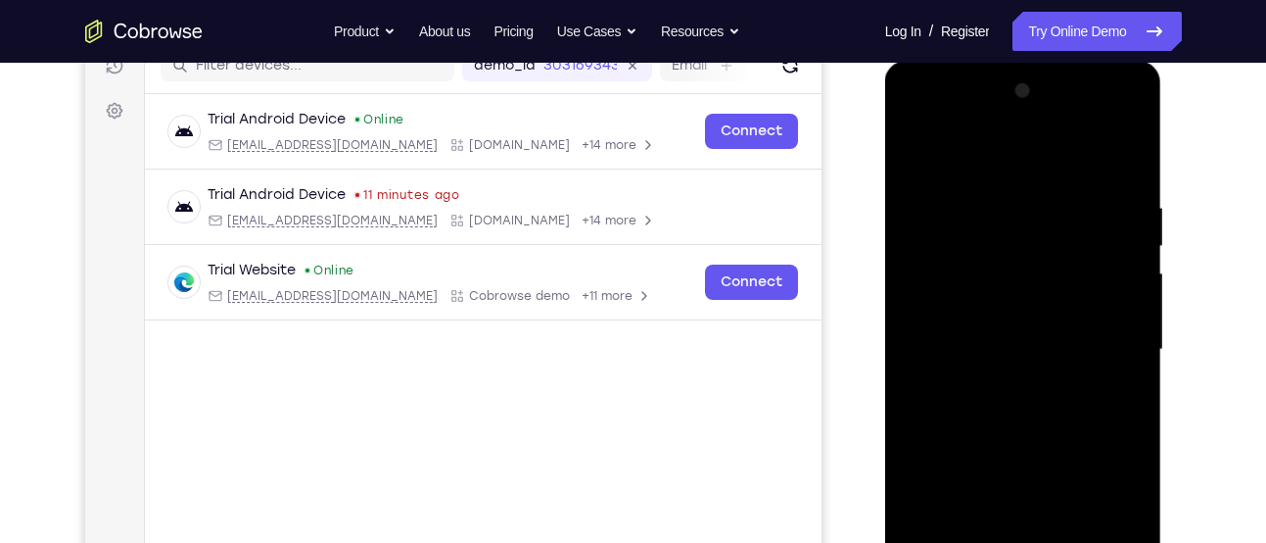
click at [1026, 188] on div at bounding box center [1023, 349] width 247 height 548
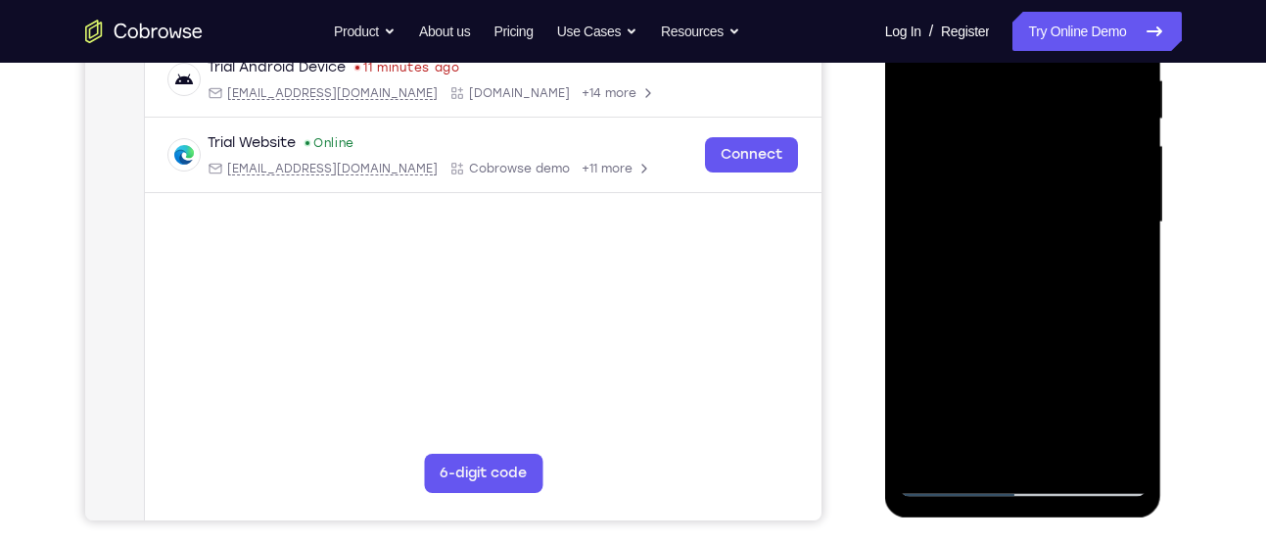
scroll to position [445, 0]
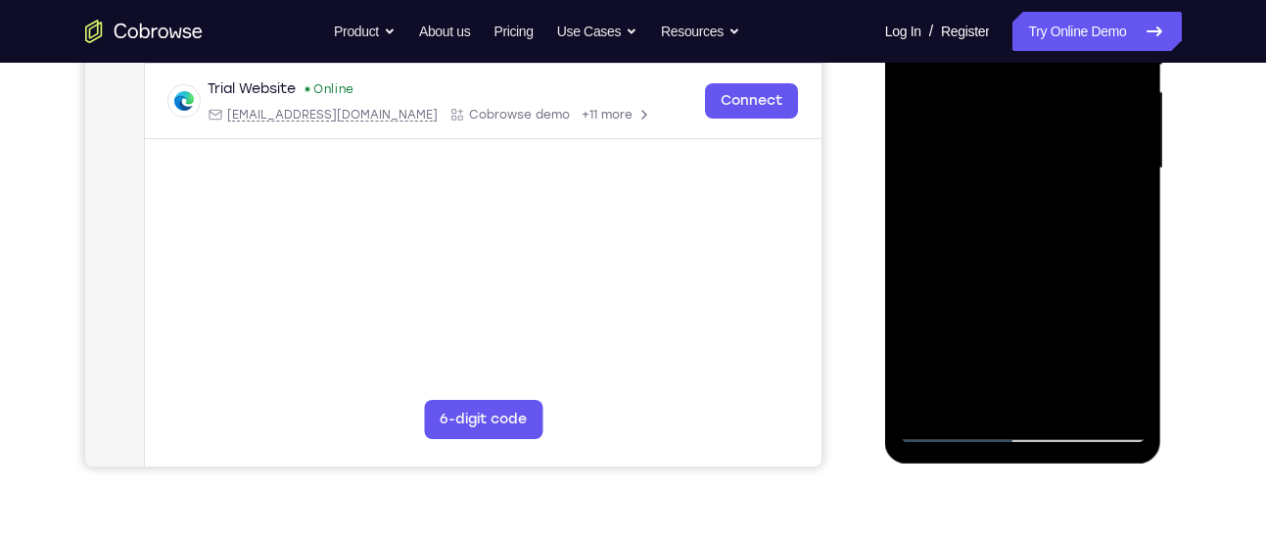
click at [950, 422] on div at bounding box center [1023, 168] width 247 height 548
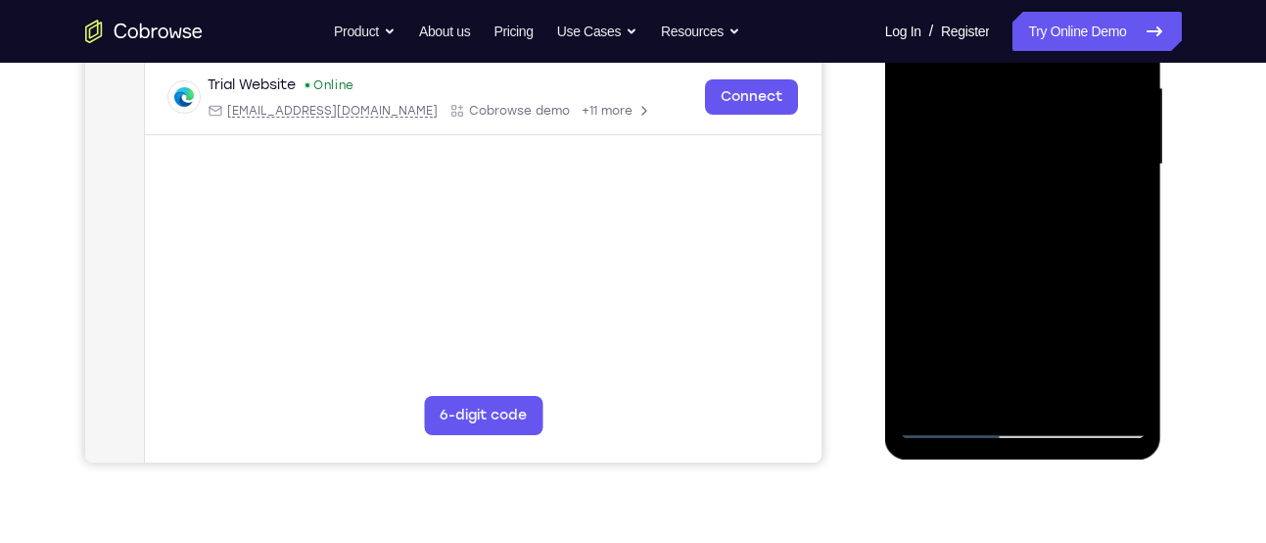
scroll to position [449, 0]
click at [1009, 247] on div at bounding box center [1023, 163] width 247 height 548
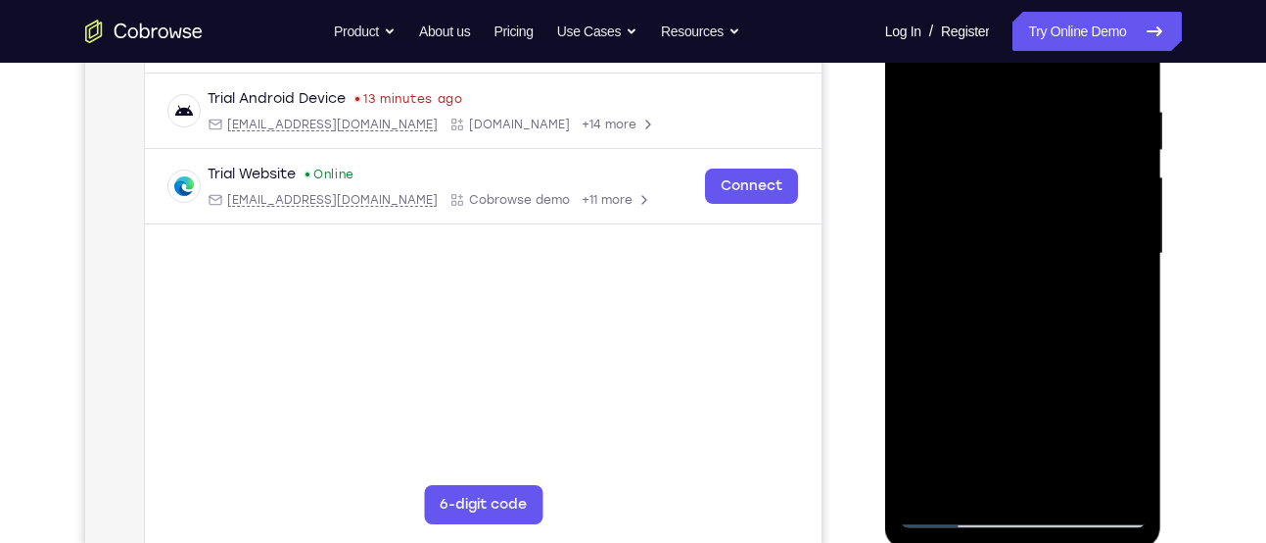
scroll to position [332, 0]
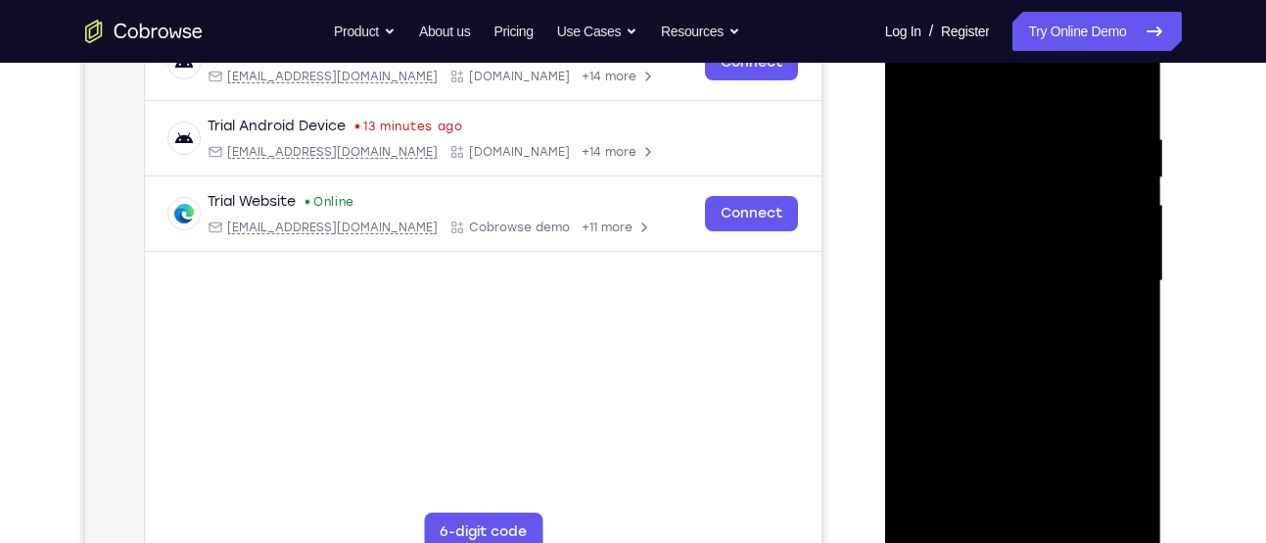
click at [1121, 220] on div at bounding box center [1023, 281] width 247 height 548
drag, startPoint x: 1050, startPoint y: 347, endPoint x: 943, endPoint y: 291, distance: 120.5
click at [943, 291] on div at bounding box center [1023, 281] width 247 height 548
drag, startPoint x: 1021, startPoint y: 359, endPoint x: 934, endPoint y: 148, distance: 228.8
drag, startPoint x: 934, startPoint y: 148, endPoint x: 919, endPoint y: 283, distance: 136.0
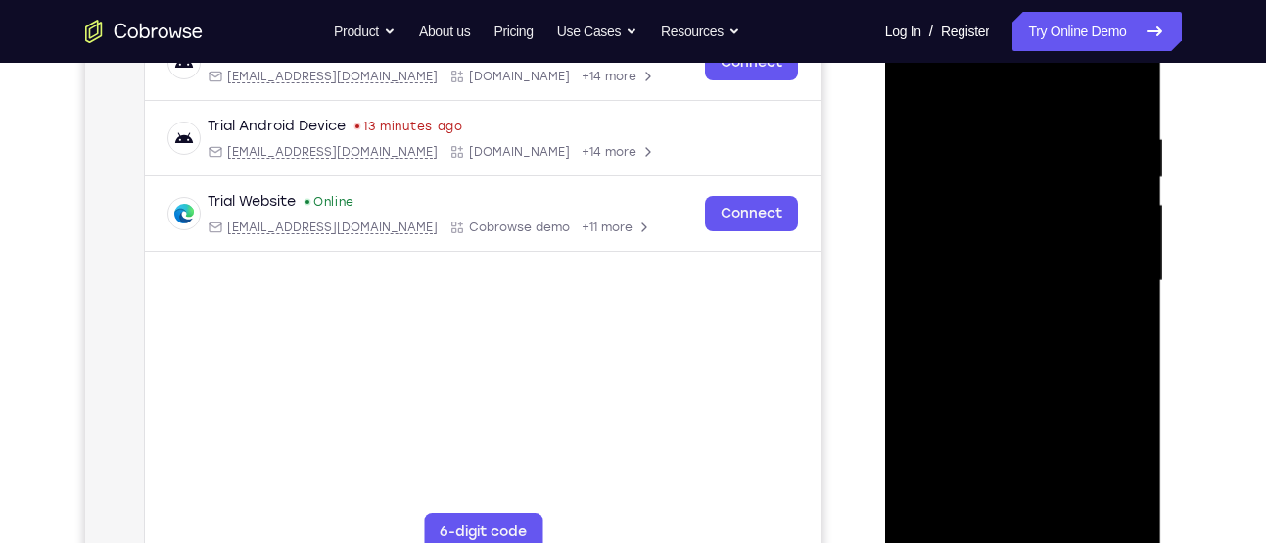
click at [919, 283] on div at bounding box center [1023, 281] width 247 height 548
drag, startPoint x: 1009, startPoint y: 383, endPoint x: 1008, endPoint y: 217, distance: 165.5
click at [1008, 217] on div at bounding box center [1023, 281] width 247 height 548
drag, startPoint x: 1037, startPoint y: 373, endPoint x: 1035, endPoint y: 166, distance: 206.6
drag, startPoint x: 1035, startPoint y: 166, endPoint x: 1107, endPoint y: 336, distance: 183.9
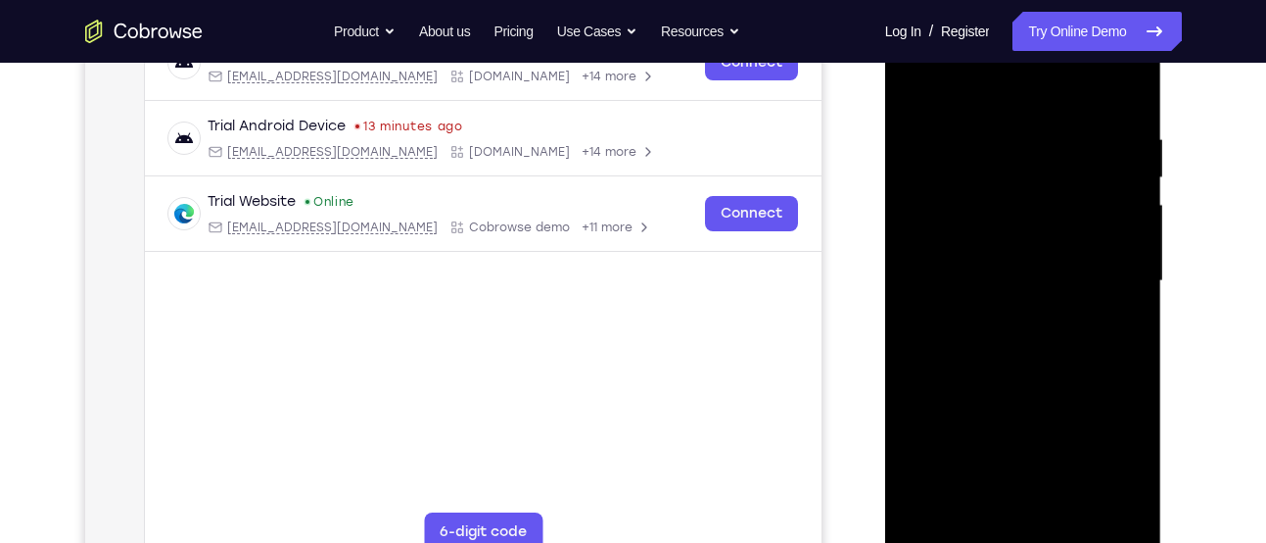
click at [1107, 336] on div at bounding box center [1023, 281] width 247 height 548
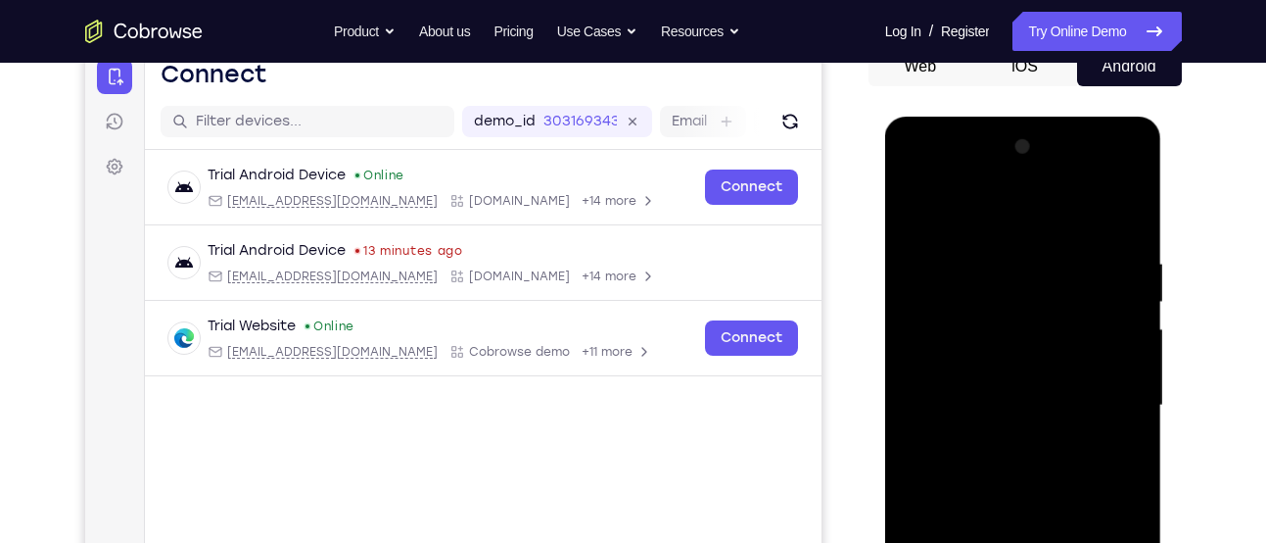
scroll to position [209, 0]
drag, startPoint x: 983, startPoint y: 257, endPoint x: 1010, endPoint y: 431, distance: 176.3
click at [1010, 431] on div at bounding box center [1023, 404] width 247 height 548
drag, startPoint x: 974, startPoint y: 286, endPoint x: 992, endPoint y: 441, distance: 155.7
click at [992, 441] on div at bounding box center [1023, 404] width 247 height 548
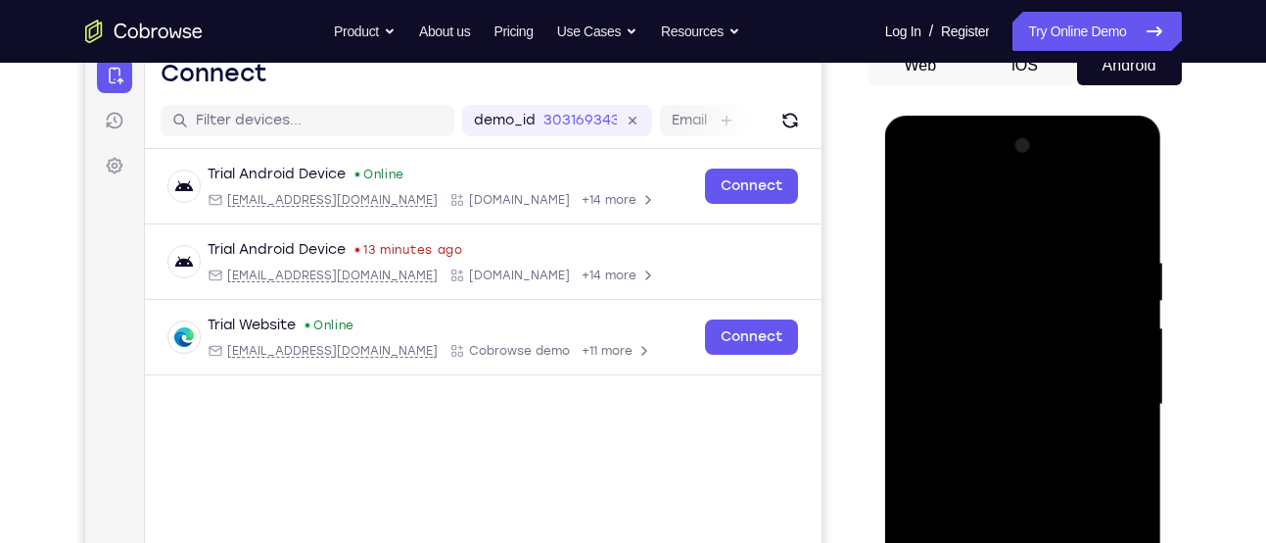
drag, startPoint x: 1027, startPoint y: 248, endPoint x: 1050, endPoint y: 404, distance: 158.3
click at [1050, 404] on div at bounding box center [1023, 404] width 247 height 548
click at [956, 377] on div at bounding box center [1023, 404] width 247 height 548
